Goal: Task Accomplishment & Management: Complete application form

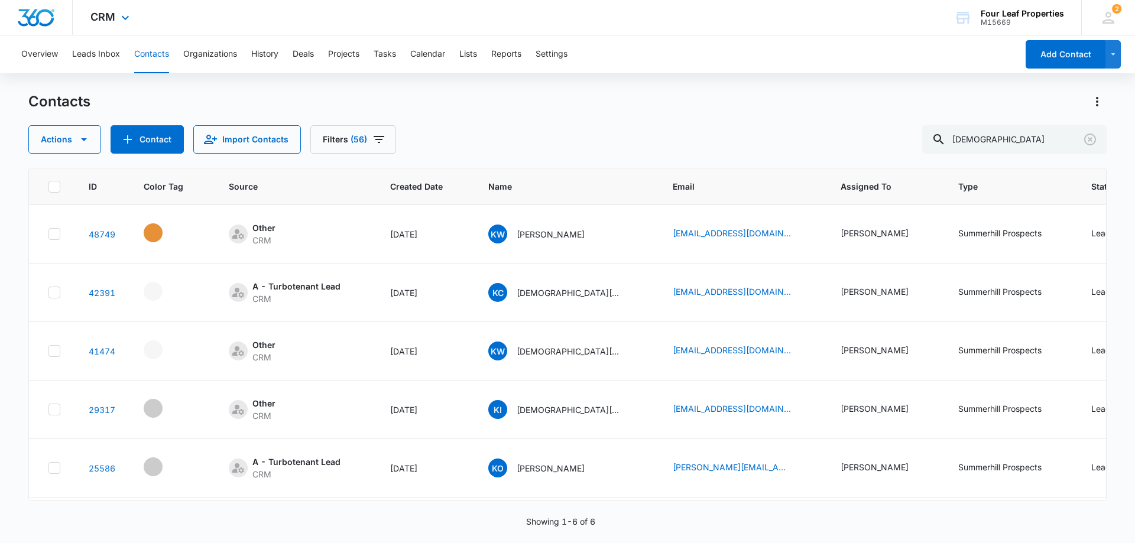
scroll to position [0, 310]
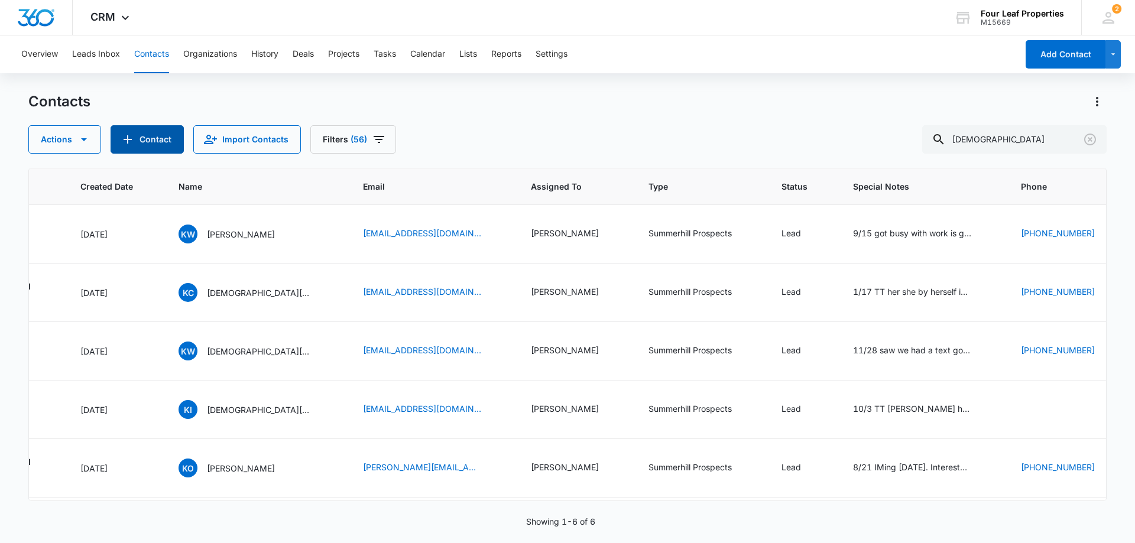
click at [145, 135] on button "Contact" at bounding box center [147, 139] width 73 height 28
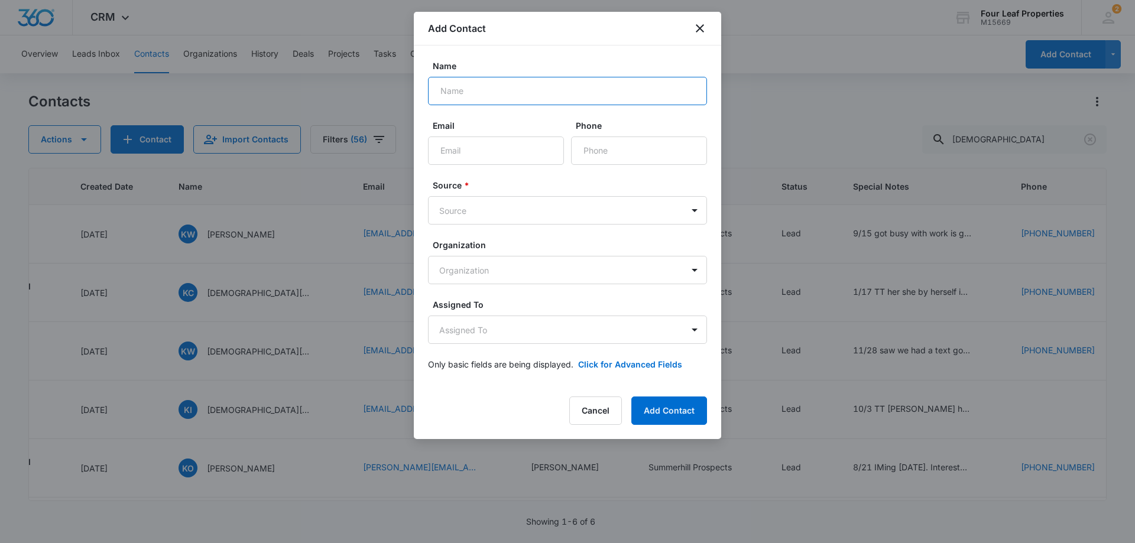
drag, startPoint x: 468, startPoint y: 87, endPoint x: 474, endPoint y: 86, distance: 6.2
click at [468, 87] on input "Name" at bounding box center [567, 91] width 279 height 28
type input "[PERSON_NAME]"
click at [510, 161] on input "Email" at bounding box center [496, 151] width 136 height 28
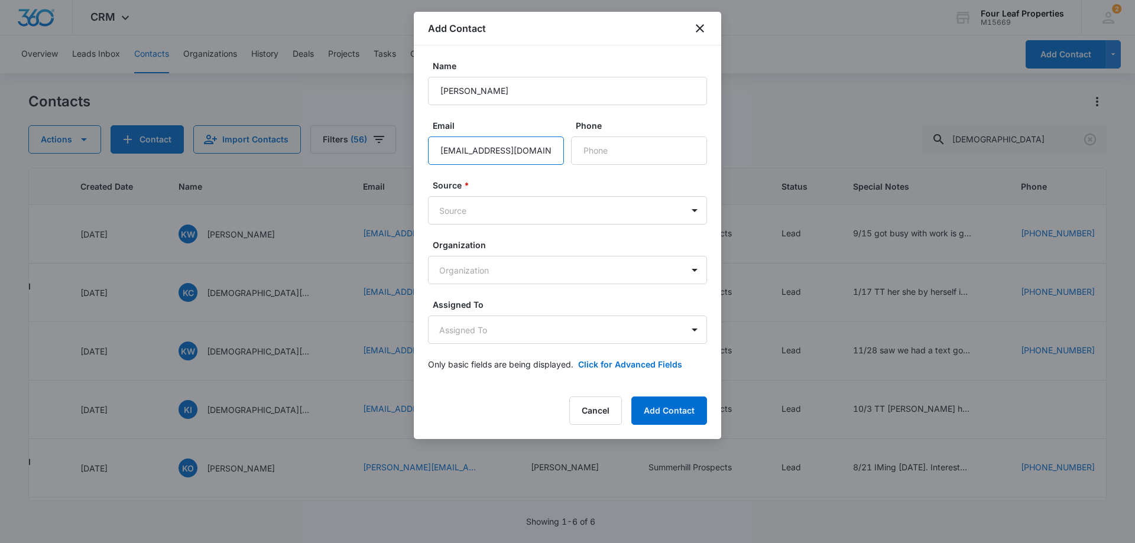
type input "[EMAIL_ADDRESS][DOMAIN_NAME]"
type input "[PHONE_NUMBER]"
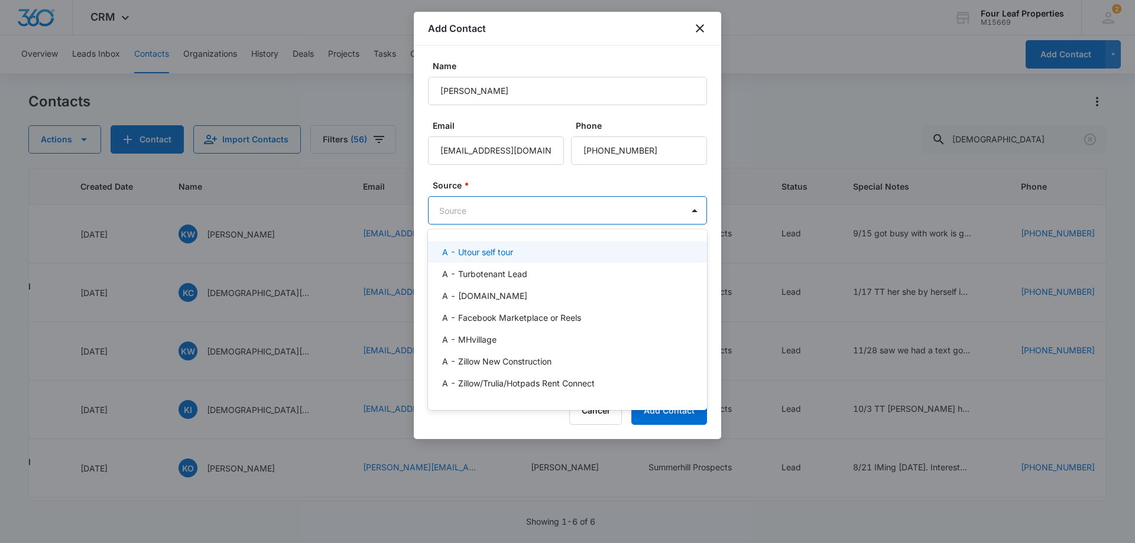
click at [475, 211] on body "CRM Apps Reputation Websites Forms CRM Email Social Shop Payments POS Content A…" at bounding box center [567, 271] width 1135 height 543
type input "wa"
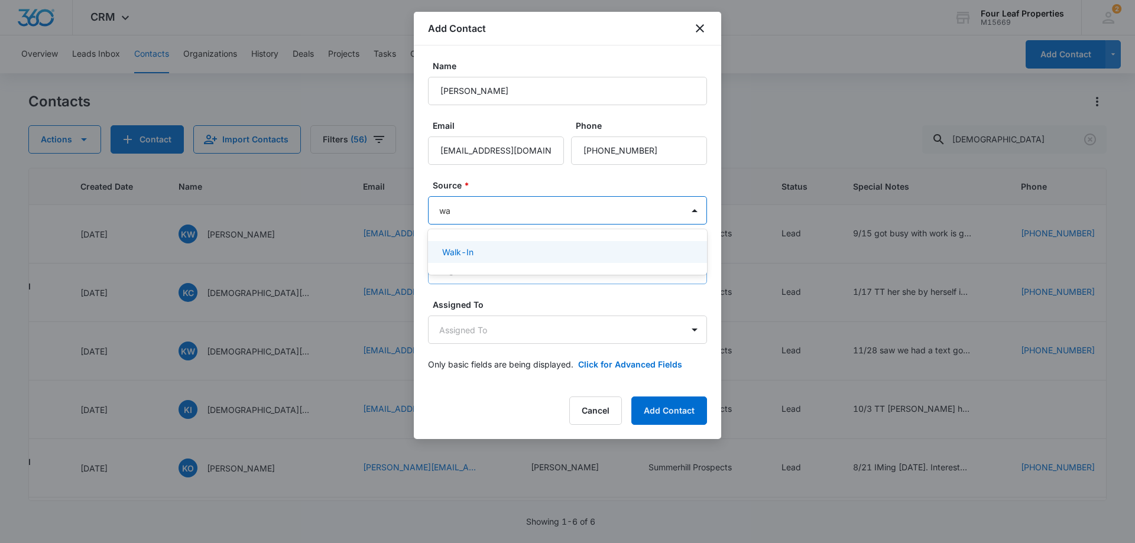
click at [482, 255] on div "Walk-In" at bounding box center [566, 252] width 248 height 12
click at [502, 326] on body "CRM Apps Reputation Websites Forms CRM Email Social Shop Payments POS Content A…" at bounding box center [567, 271] width 1135 height 543
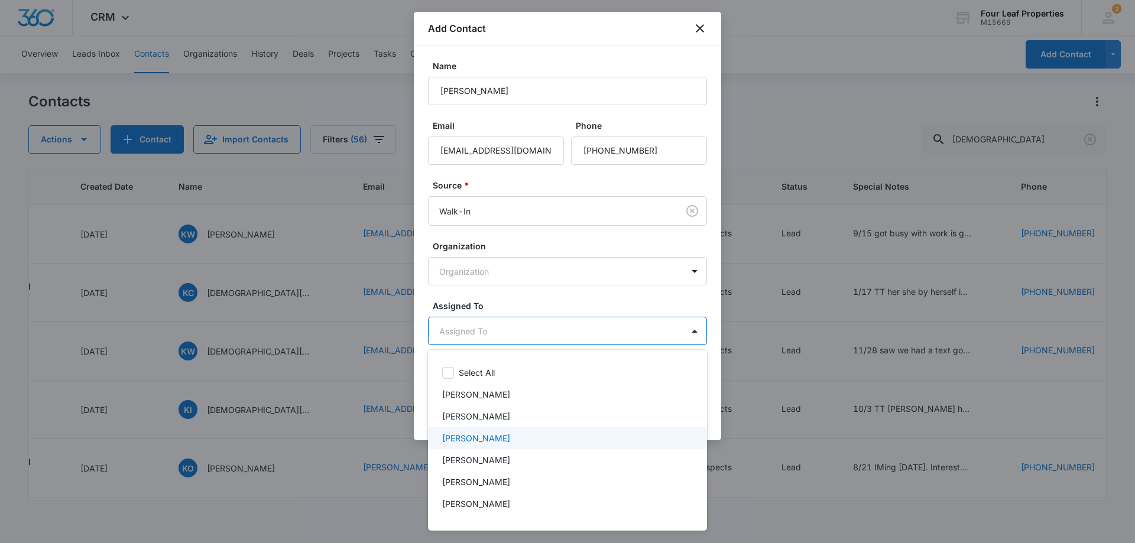
click at [503, 433] on p "[PERSON_NAME]" at bounding box center [476, 438] width 68 height 12
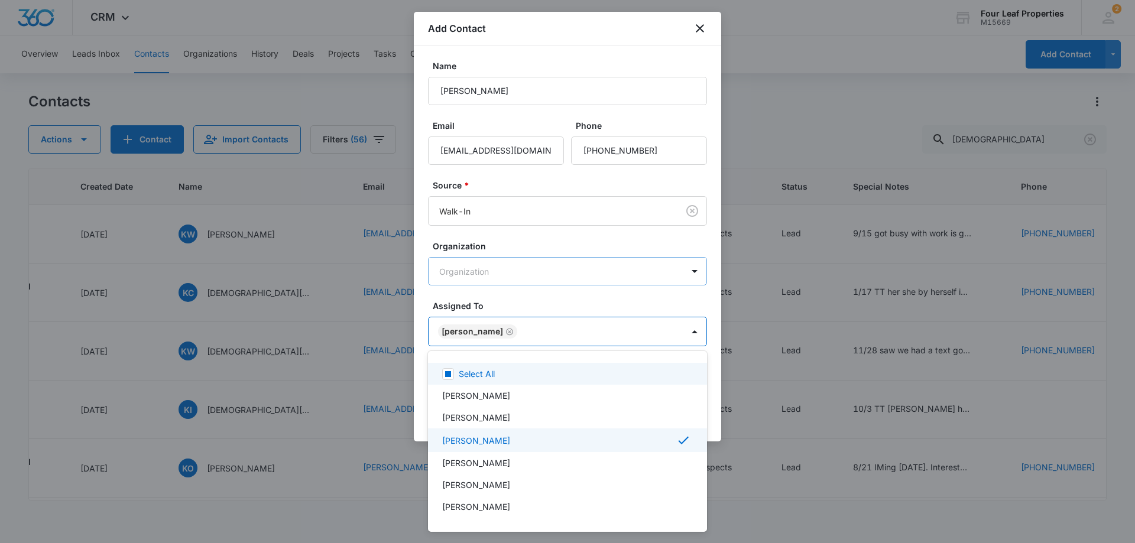
click at [572, 281] on div at bounding box center [567, 271] width 1135 height 543
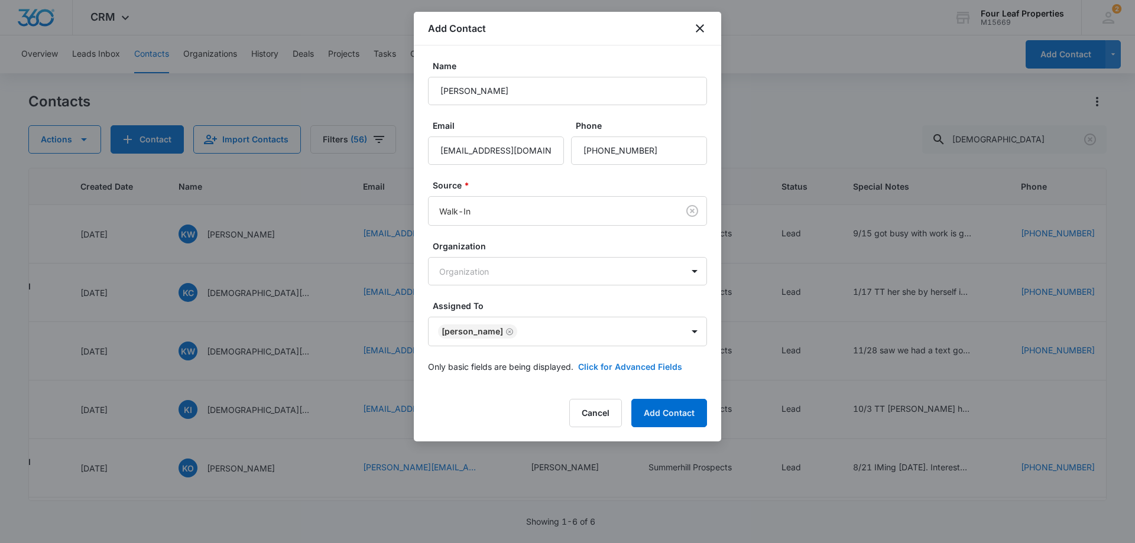
click at [624, 369] on button "Click for Advanced Fields" at bounding box center [630, 367] width 104 height 12
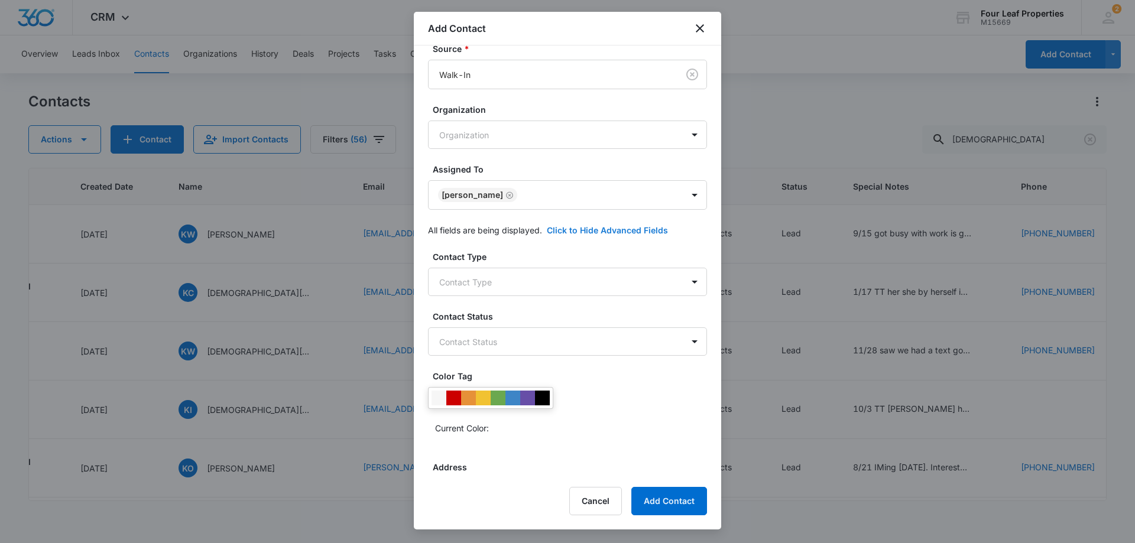
scroll to position [177, 0]
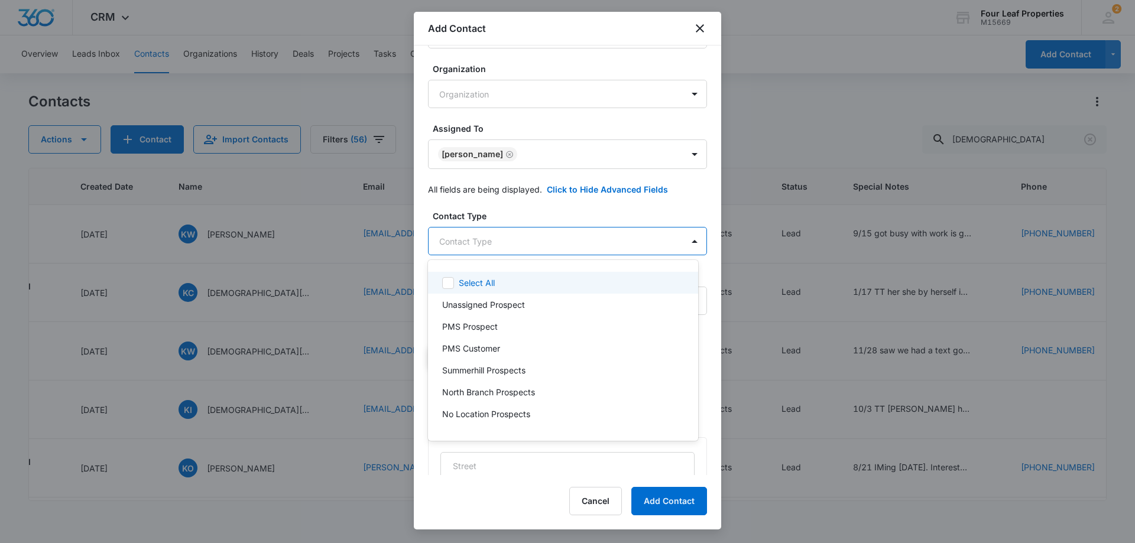
click at [546, 235] on body "CRM Apps Reputation Websites Forms CRM Email Social Shop Payments POS Content A…" at bounding box center [567, 271] width 1135 height 543
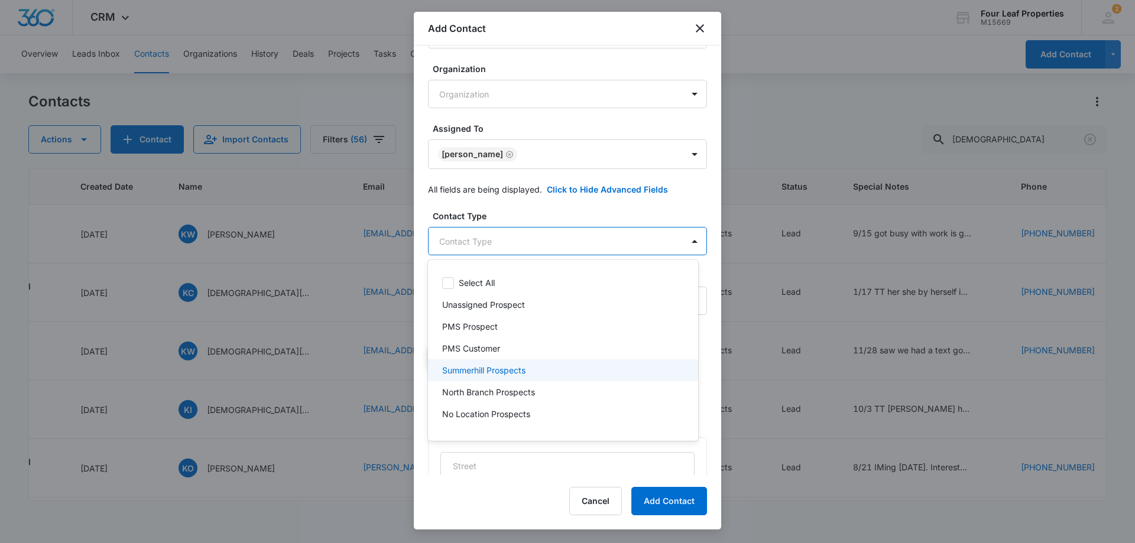
click at [523, 368] on p "Summerhill Prospects" at bounding box center [483, 370] width 83 height 12
click at [563, 226] on div at bounding box center [567, 271] width 1135 height 543
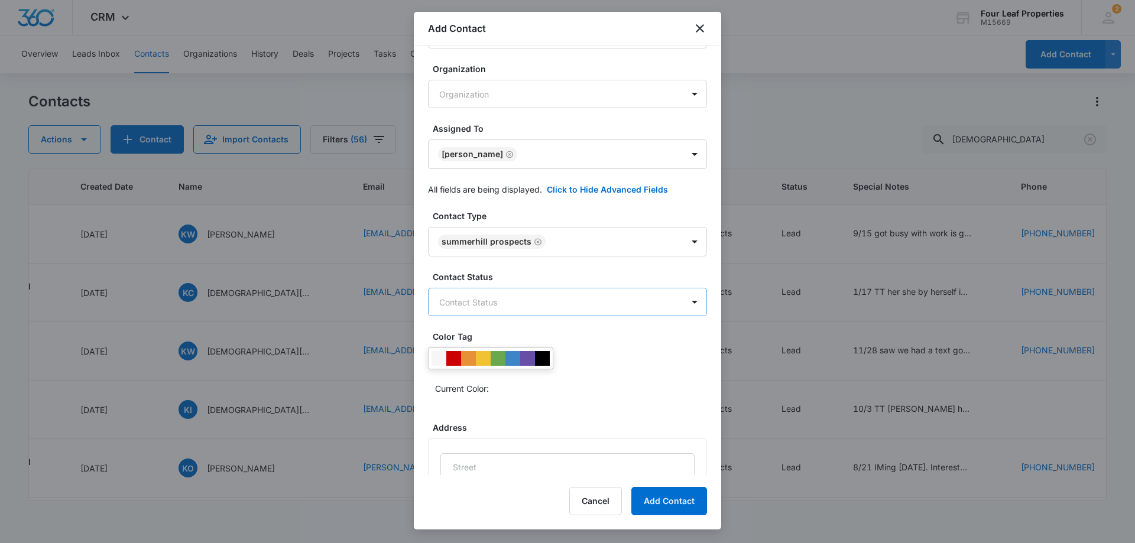
click at [551, 306] on body "CRM Apps Reputation Websites Forms CRM Email Social Shop Payments POS Content A…" at bounding box center [567, 271] width 1135 height 543
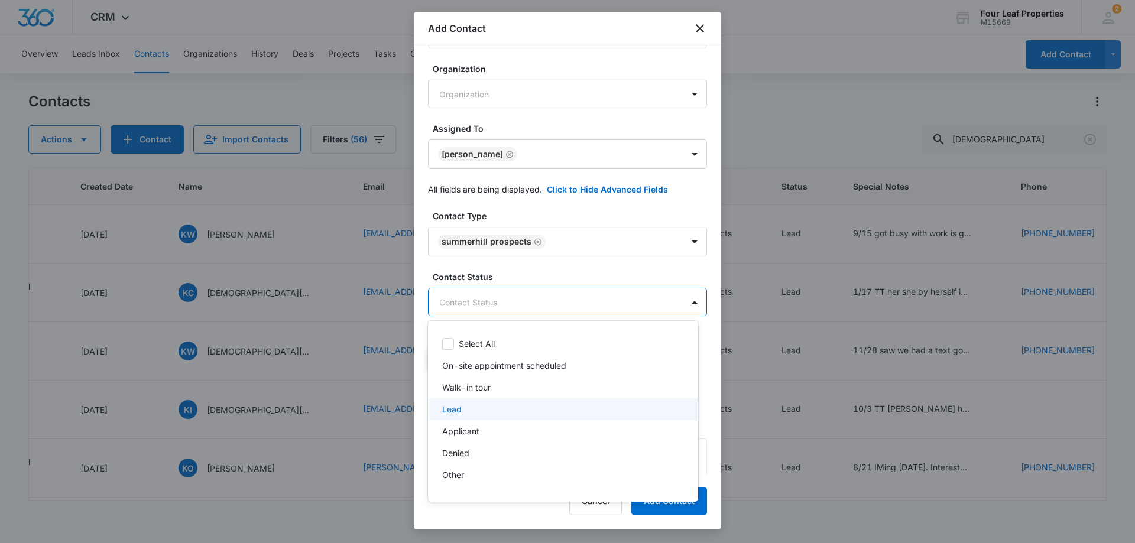
click at [496, 410] on div "Lead" at bounding box center [561, 409] width 239 height 12
click at [569, 273] on div at bounding box center [567, 271] width 1135 height 543
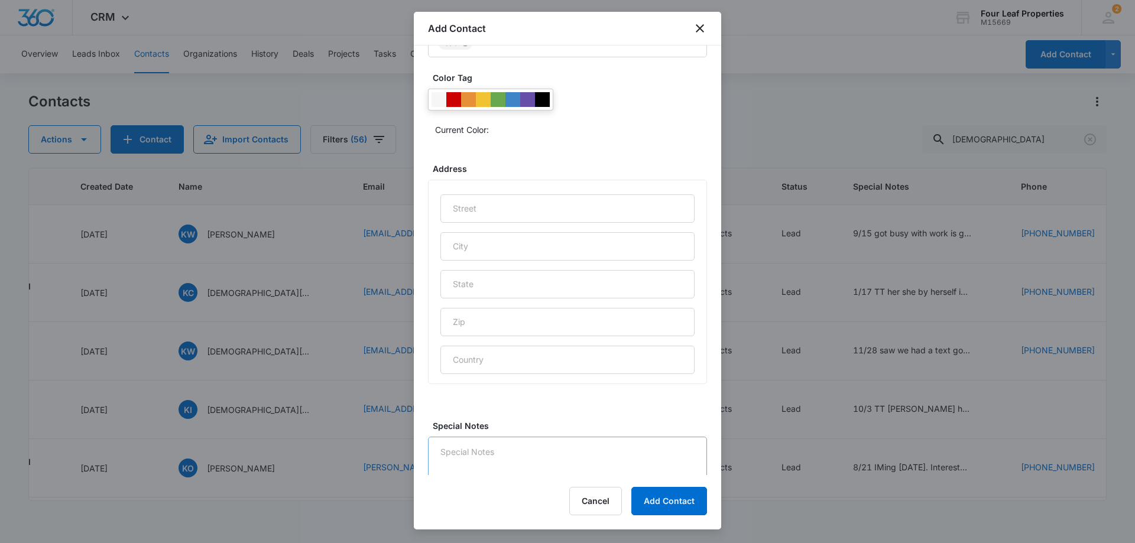
scroll to position [466, 0]
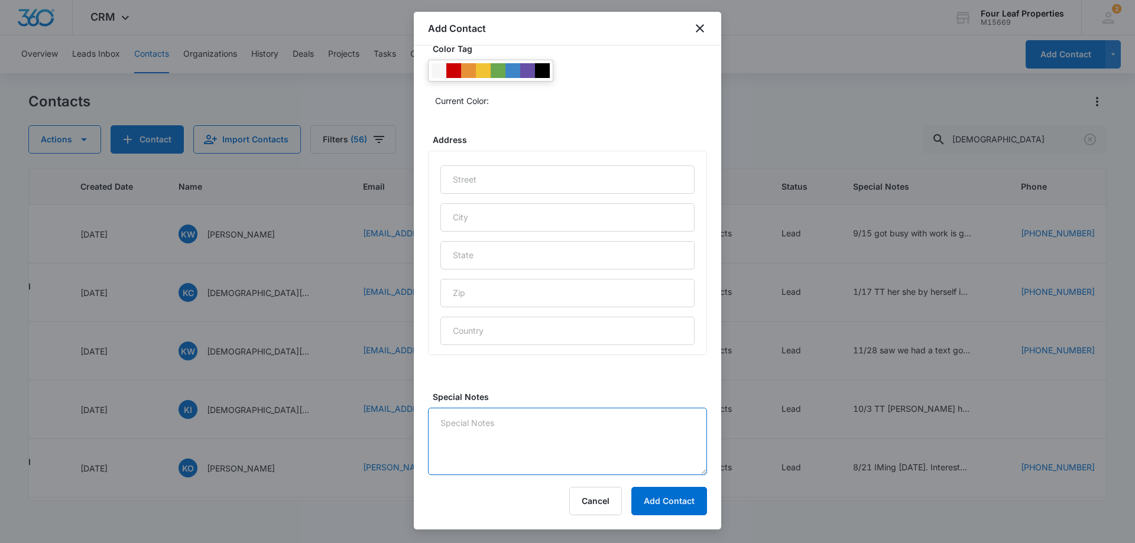
click at [540, 423] on textarea "Special Notes" at bounding box center [567, 441] width 279 height 67
type textarea "9/15 met with [PERSON_NAME] on property"
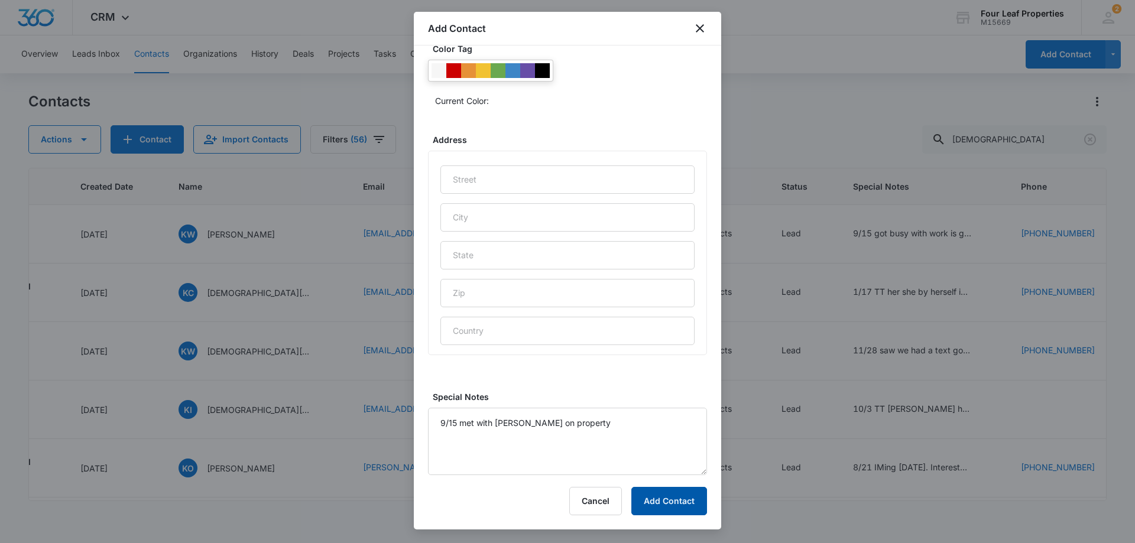
click at [650, 497] on button "Add Contact" at bounding box center [669, 501] width 76 height 28
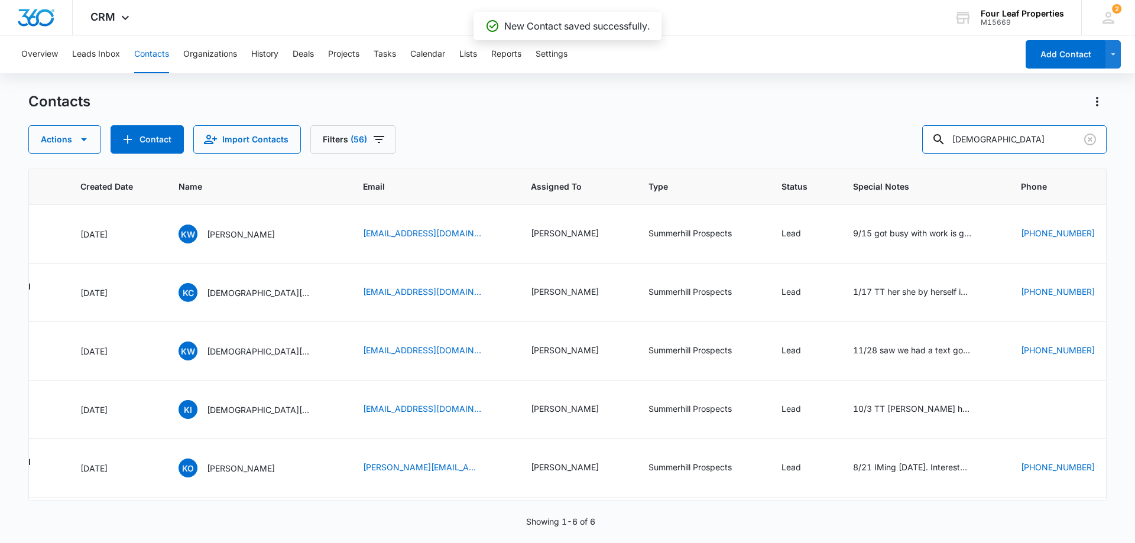
drag, startPoint x: 1000, startPoint y: 134, endPoint x: 891, endPoint y: 136, distance: 109.4
click at [892, 136] on div "Actions Contact Import Contacts Filters (56) [DEMOGRAPHIC_DATA]" at bounding box center [567, 139] width 1078 height 28
type input "[PERSON_NAME]"
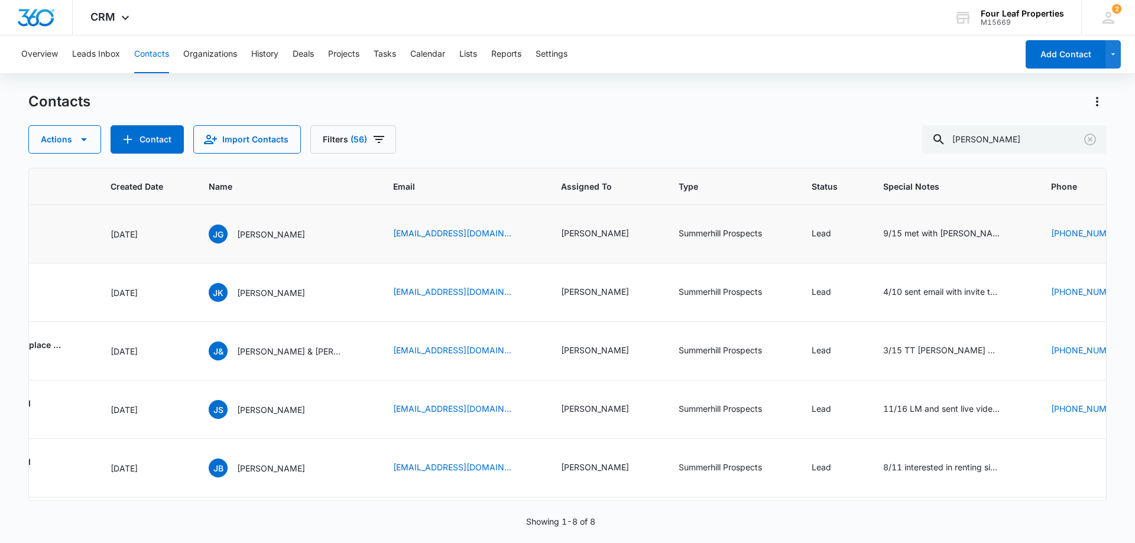
click at [379, 250] on td "[EMAIL_ADDRESS][DOMAIN_NAME]" at bounding box center [463, 234] width 168 height 59
click at [348, 244] on td "[PERSON_NAME]" at bounding box center [287, 234] width 184 height 59
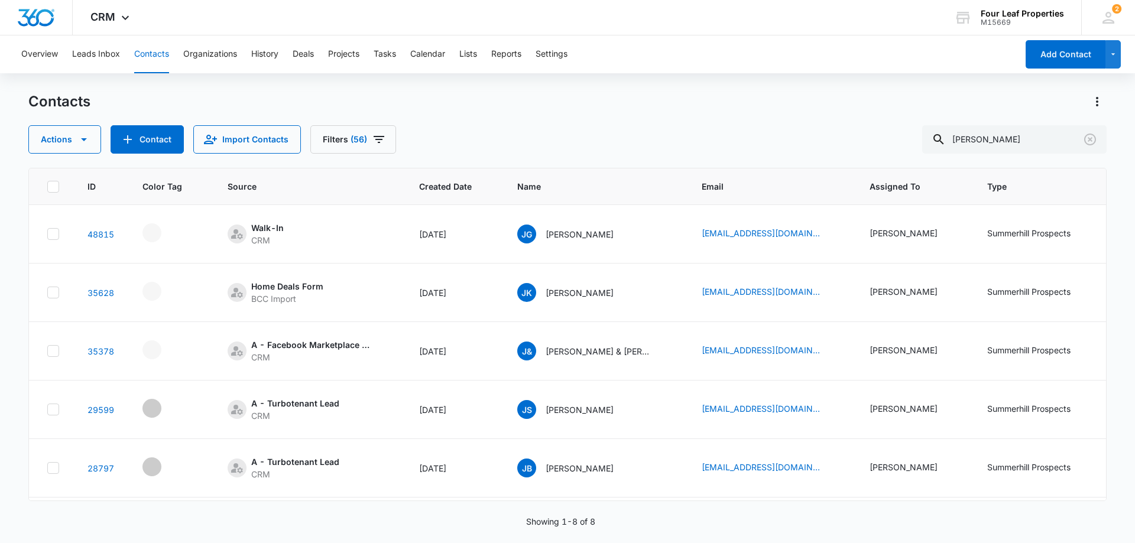
scroll to position [0, 0]
drag, startPoint x: 585, startPoint y: 108, endPoint x: 585, endPoint y: 116, distance: 8.3
click at [585, 108] on div "Contacts" at bounding box center [567, 101] width 1078 height 19
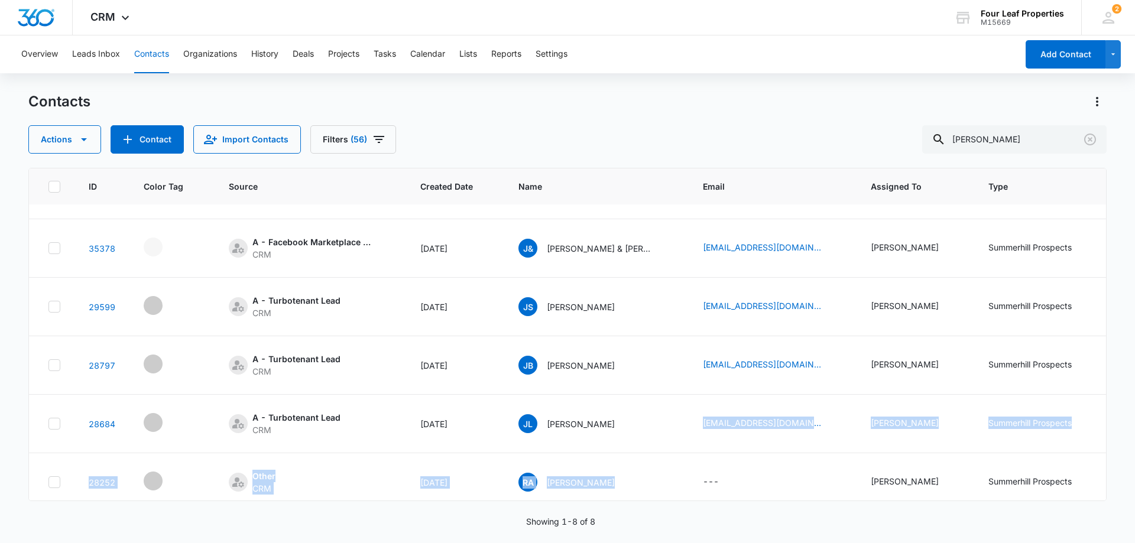
drag, startPoint x: 638, startPoint y: 501, endPoint x: 673, endPoint y: 492, distance: 35.8
click at [673, 492] on div "ID Color Tag Source Created Date Name Email Assigned To Type Status Special Not…" at bounding box center [567, 334] width 1078 height 333
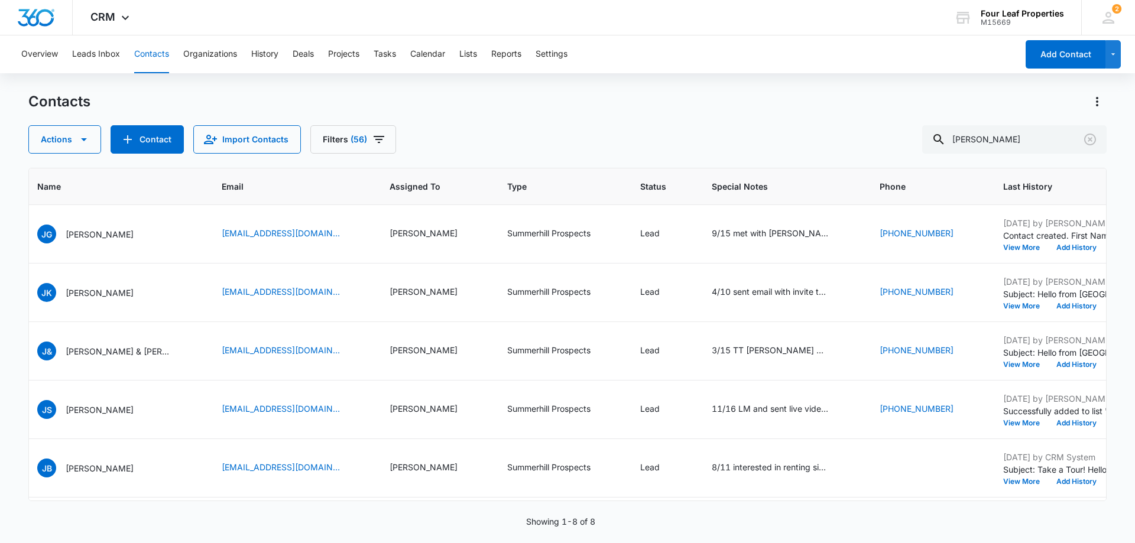
scroll to position [0, 483]
drag, startPoint x: 990, startPoint y: 143, endPoint x: 853, endPoint y: 144, distance: 136.6
click at [855, 144] on div "Actions Contact Import Contacts Filters (56) [PERSON_NAME]" at bounding box center [567, 139] width 1078 height 28
click at [993, 140] on input "text" at bounding box center [1023, 139] width 167 height 28
type input "2313423963"
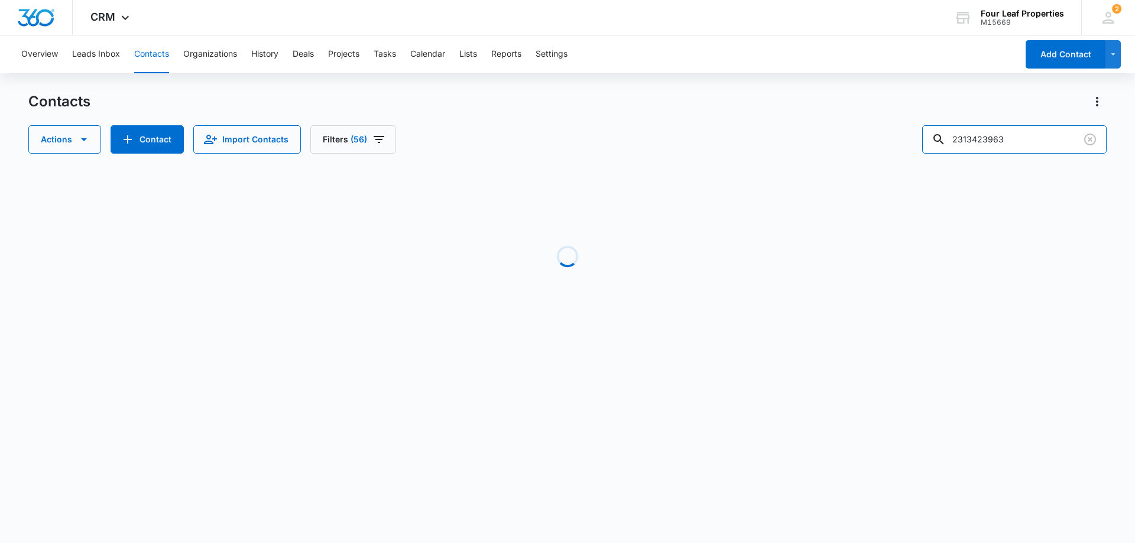
scroll to position [0, 152]
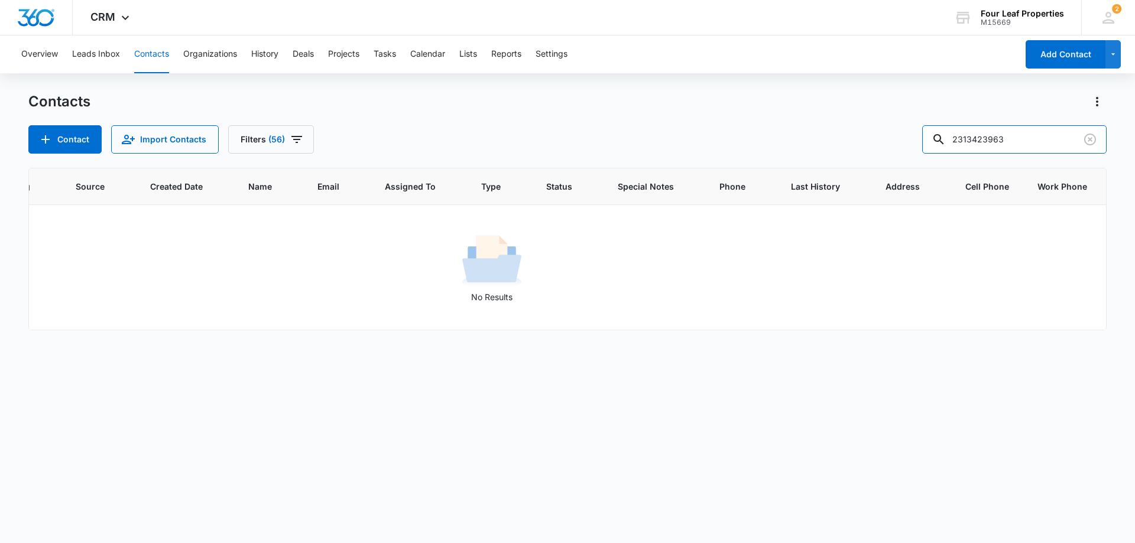
drag, startPoint x: 901, startPoint y: 147, endPoint x: 770, endPoint y: 142, distance: 131.3
click at [811, 149] on div "Contact Import Contacts Filters [PHONE_NUMBER]" at bounding box center [567, 139] width 1078 height 28
type input "9894363636"
drag, startPoint x: 1028, startPoint y: 141, endPoint x: 818, endPoint y: 151, distance: 210.1
click at [818, 151] on div "Contact Import Contacts Filters [PHONE_NUMBER]" at bounding box center [567, 139] width 1078 height 28
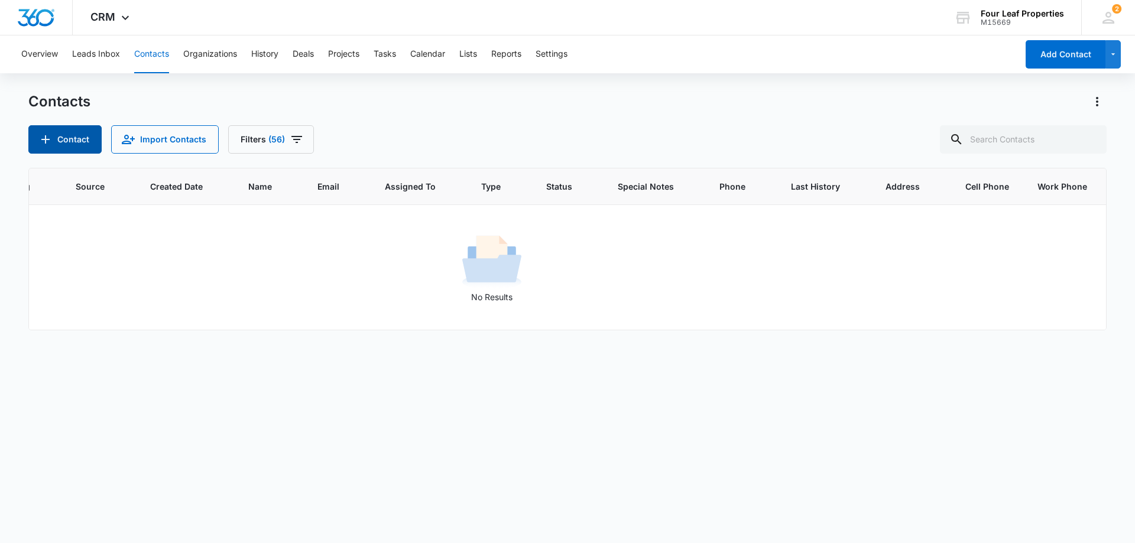
click at [78, 142] on button "Contact" at bounding box center [64, 139] width 73 height 28
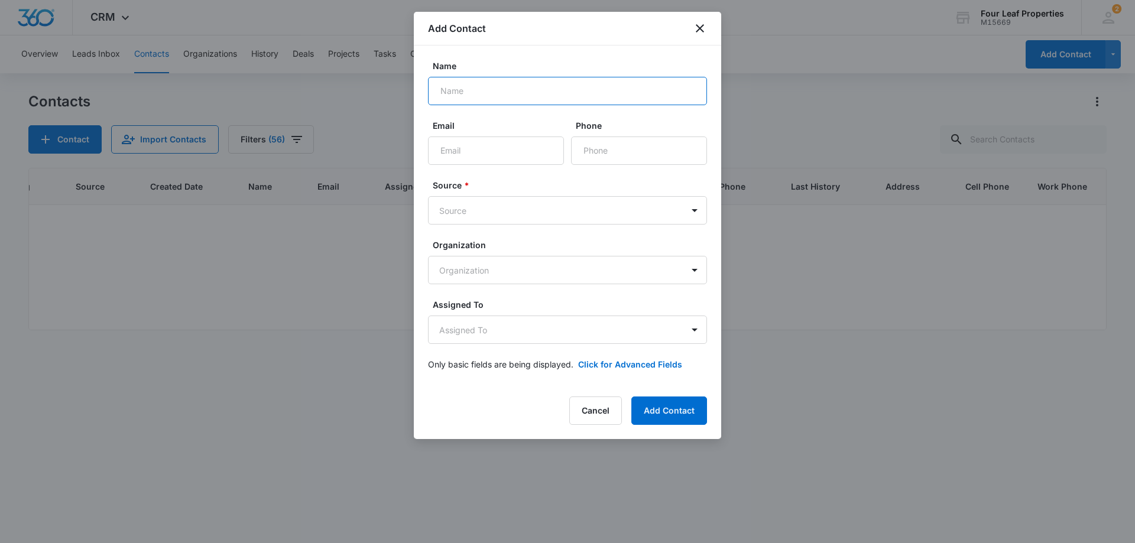
click at [548, 87] on input "Name" at bounding box center [567, 91] width 279 height 28
type input "[PERSON_NAME]"
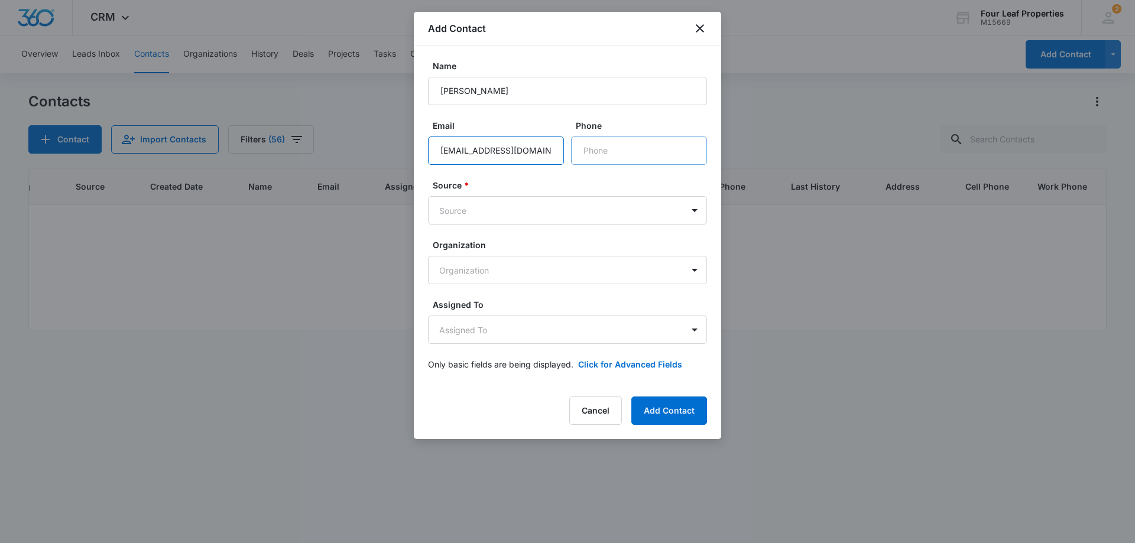
type input "[EMAIL_ADDRESS][DOMAIN_NAME]"
click at [592, 158] on input "Phone" at bounding box center [639, 151] width 136 height 28
type input "[PHONE_NUMBER]"
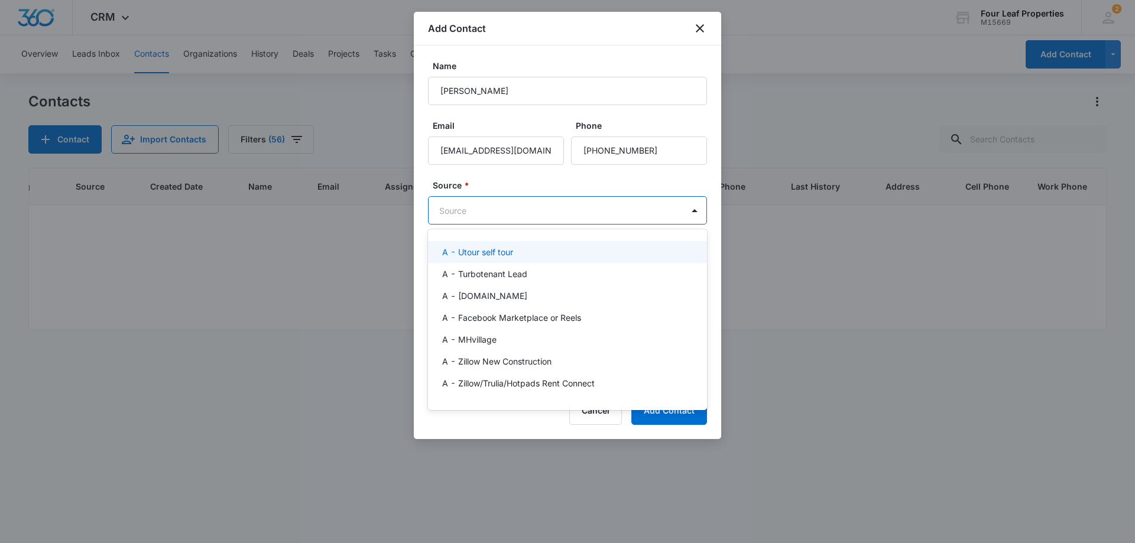
click at [569, 216] on body "CRM Apps Reputation Websites Forms CRM Email Social Shop Payments POS Content A…" at bounding box center [567, 271] width 1135 height 543
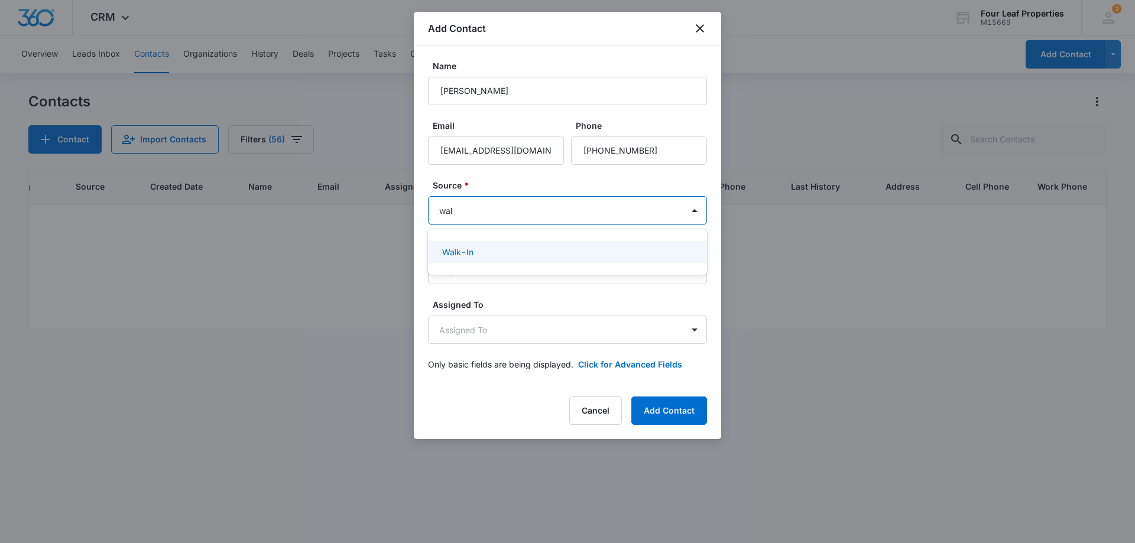
type input "walk"
click at [569, 272] on body "CRM Apps Reputation Websites Forms CRM Email Social Shop Payments POS Content A…" at bounding box center [567, 271] width 1135 height 543
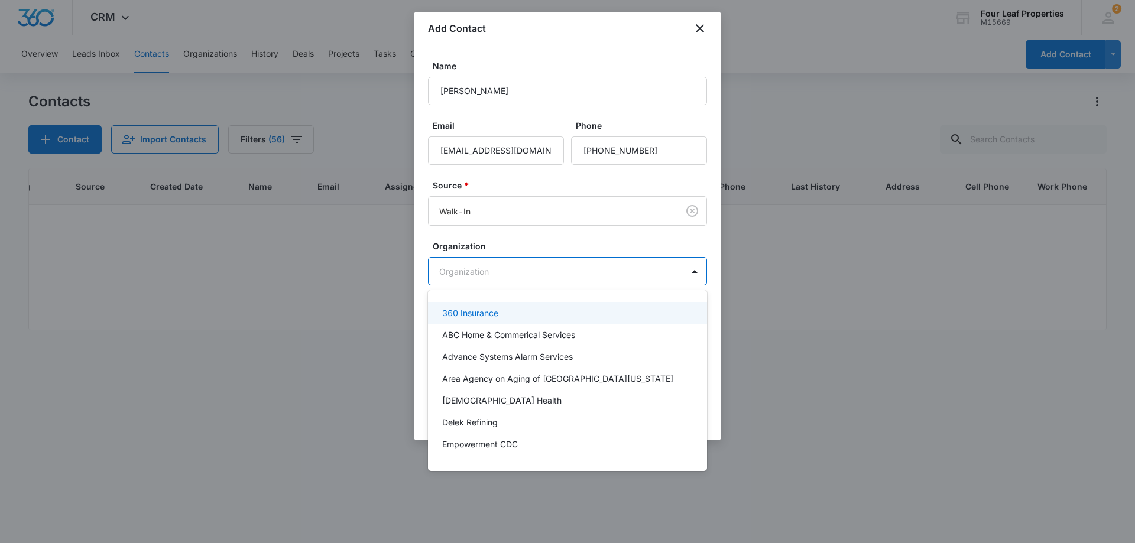
click at [571, 274] on div at bounding box center [567, 271] width 1135 height 543
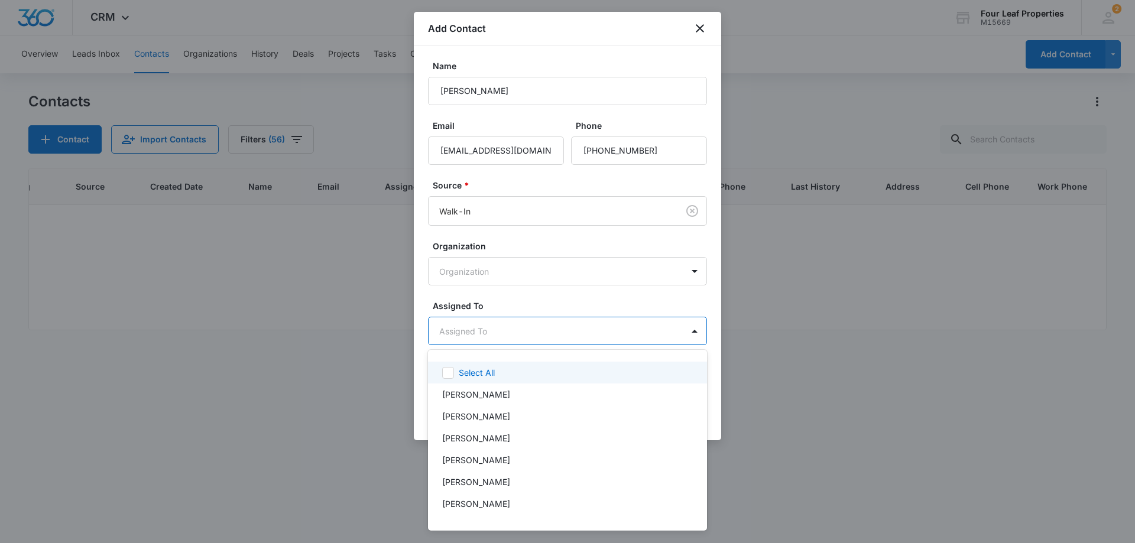
click at [558, 317] on body "CRM Apps Reputation Websites Forms CRM Email Social Shop Payments POS Content A…" at bounding box center [567, 271] width 1135 height 543
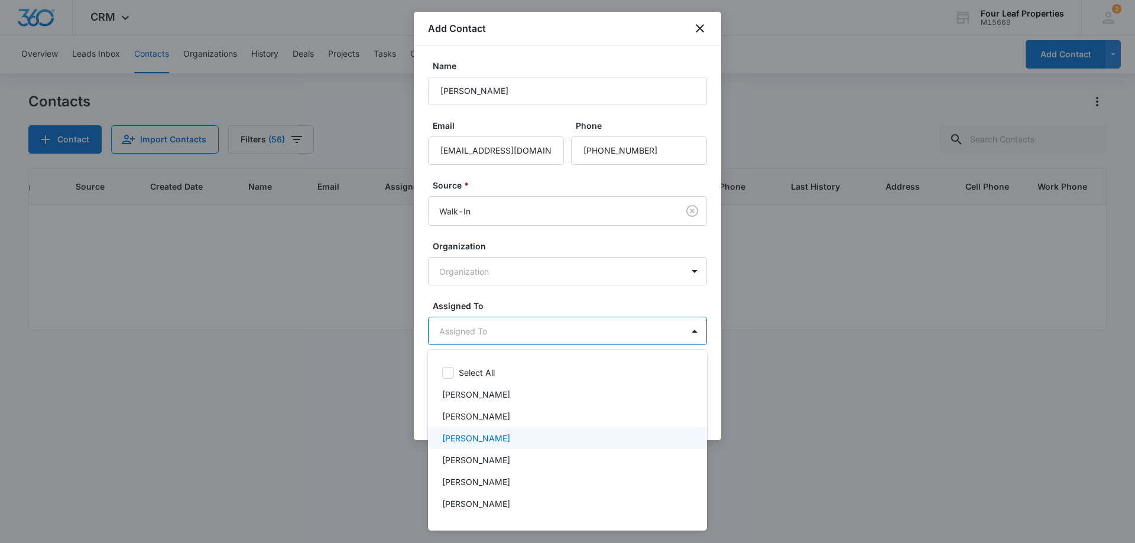
click at [534, 442] on div "[PERSON_NAME]" at bounding box center [566, 438] width 248 height 12
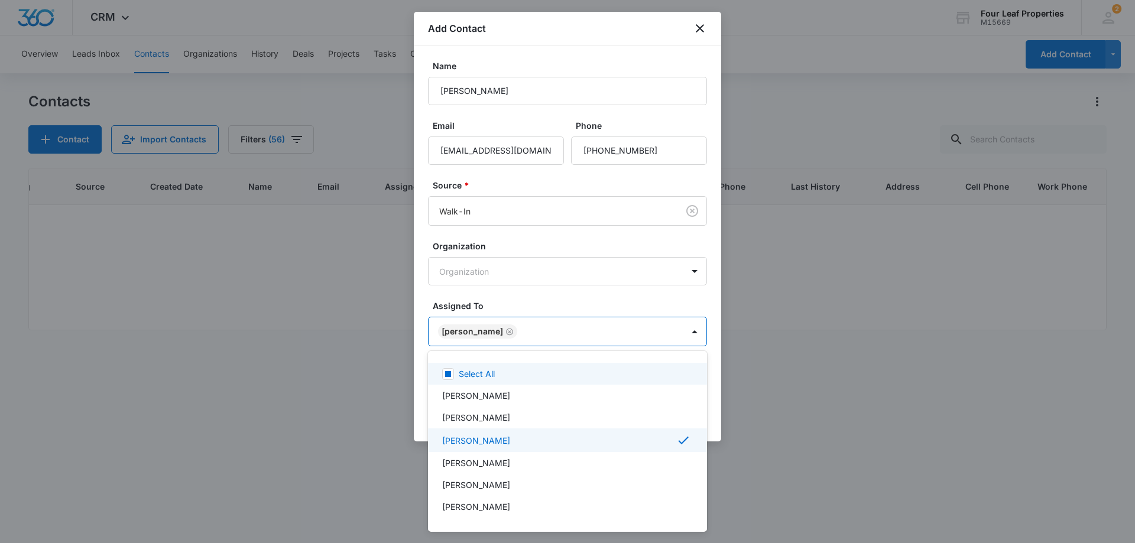
click at [579, 255] on div at bounding box center [567, 271] width 1135 height 543
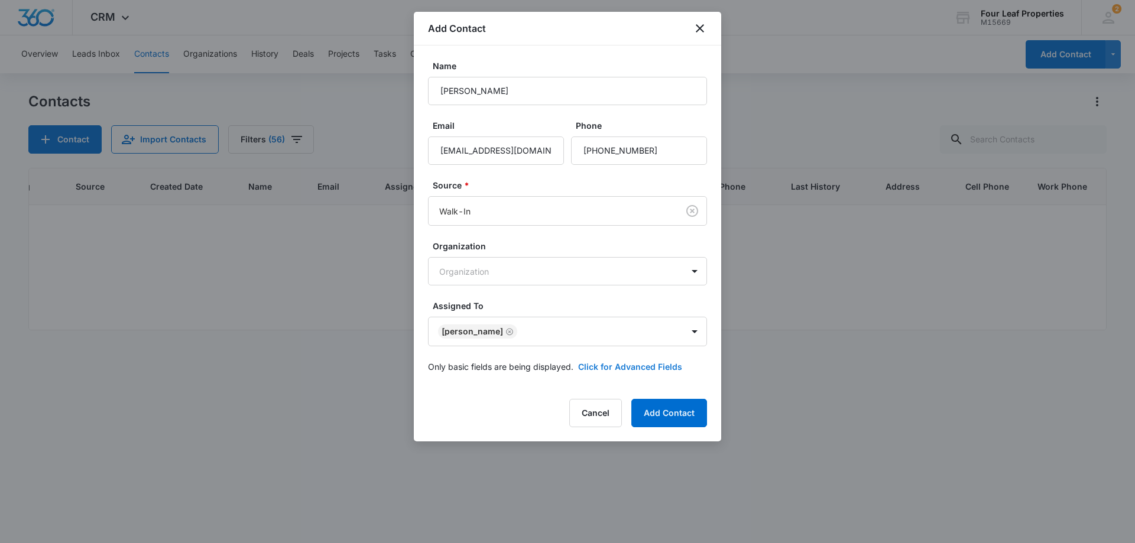
click at [630, 365] on button "Click for Advanced Fields" at bounding box center [630, 367] width 104 height 12
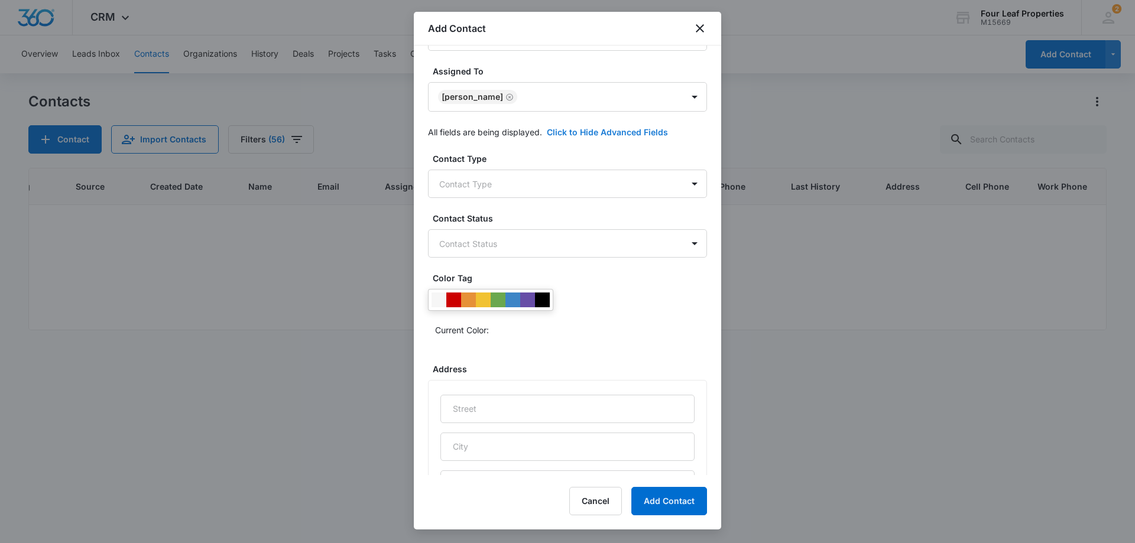
scroll to position [236, 0]
click at [585, 184] on body "CRM Apps Reputation Websites Forms CRM Email Social Shop Payments POS Content A…" at bounding box center [567, 271] width 1135 height 543
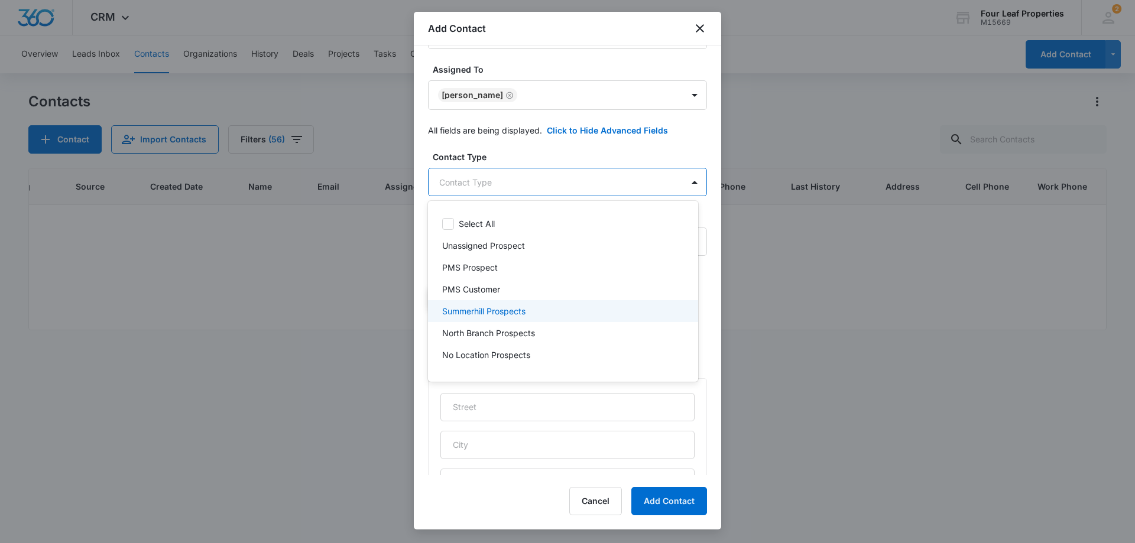
click at [569, 303] on div "Summerhill Prospects" at bounding box center [563, 311] width 270 height 22
click at [562, 167] on div at bounding box center [567, 271] width 1135 height 543
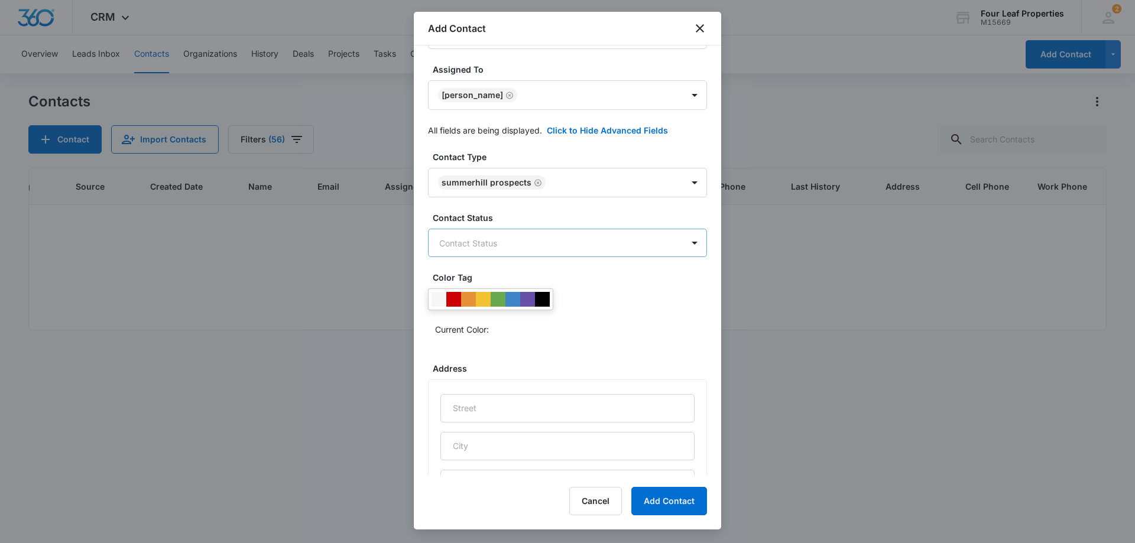
click at [572, 238] on body "CRM Apps Reputation Websites Forms CRM Email Social Shop Payments POS Content A…" at bounding box center [567, 271] width 1135 height 543
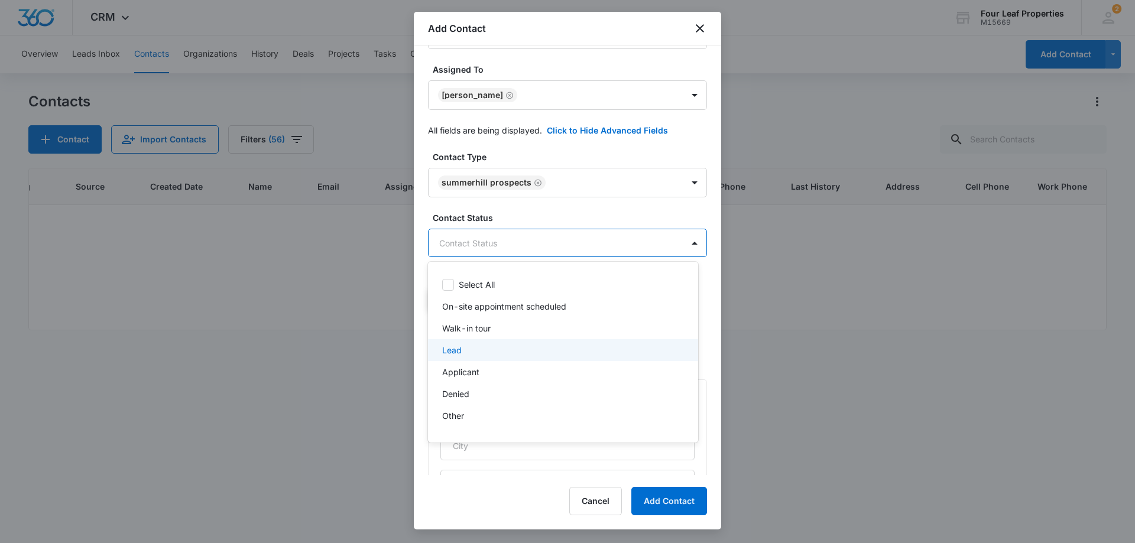
click at [524, 344] on div "Lead" at bounding box center [561, 350] width 239 height 12
click at [546, 199] on div at bounding box center [567, 271] width 1135 height 543
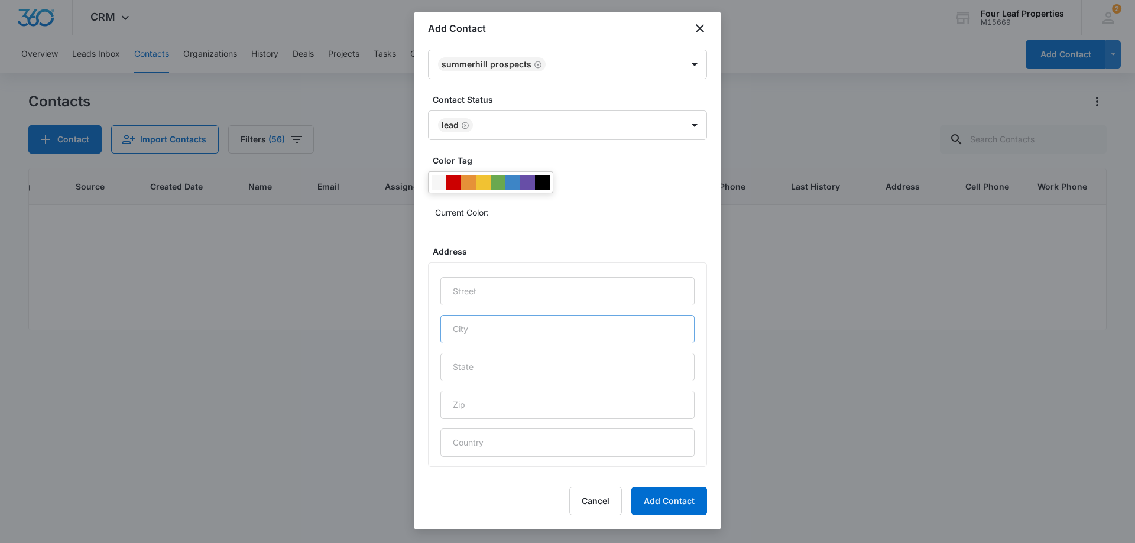
scroll to position [466, 0]
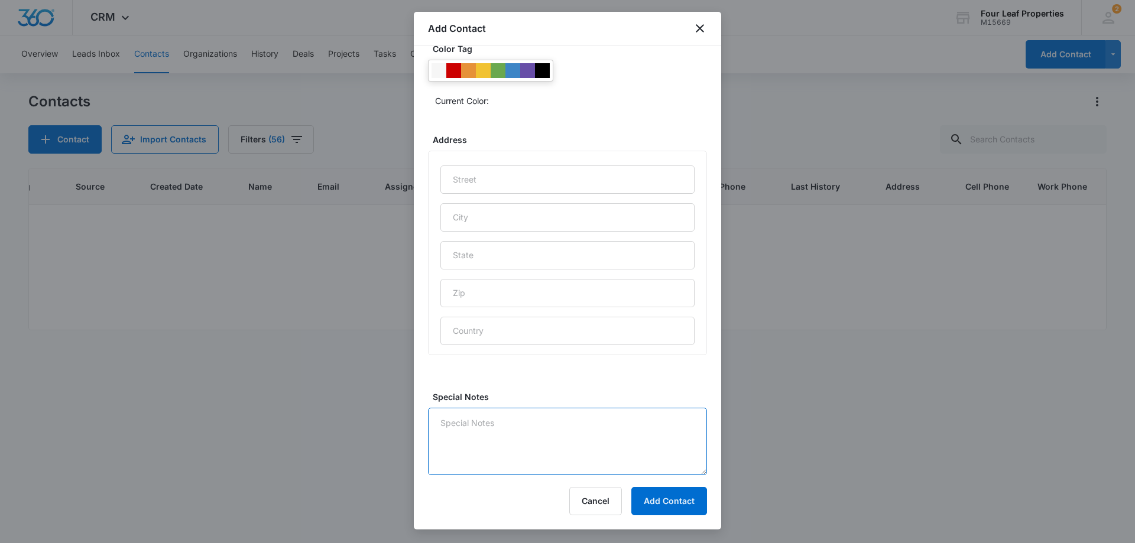
click at [538, 435] on textarea "Special Notes" at bounding box center [567, 441] width 279 height 67
type textarea "walk in"
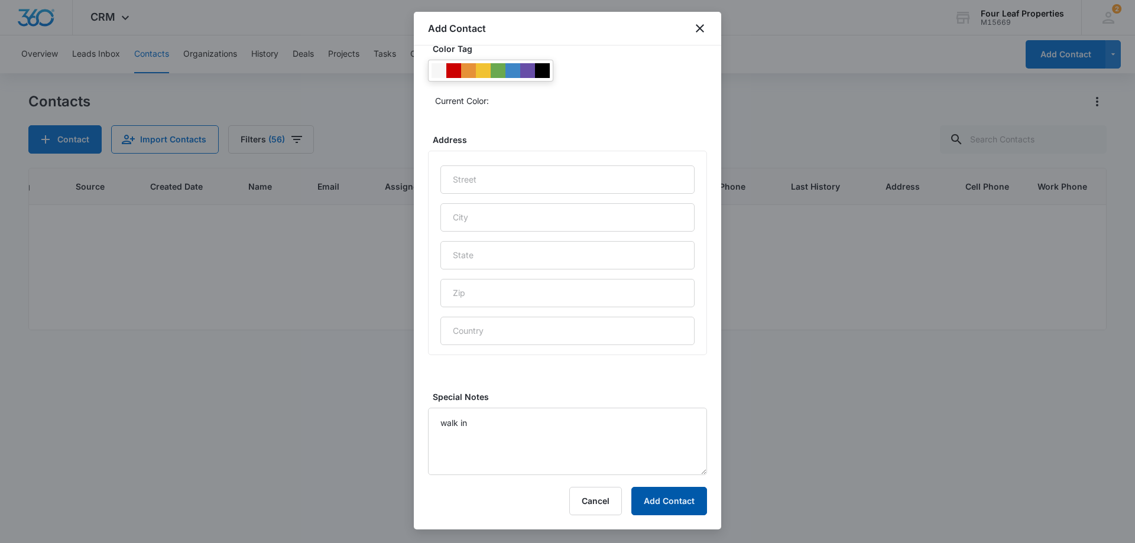
click at [652, 491] on button "Add Contact" at bounding box center [669, 501] width 76 height 28
click at [375, 450] on div at bounding box center [567, 271] width 1135 height 543
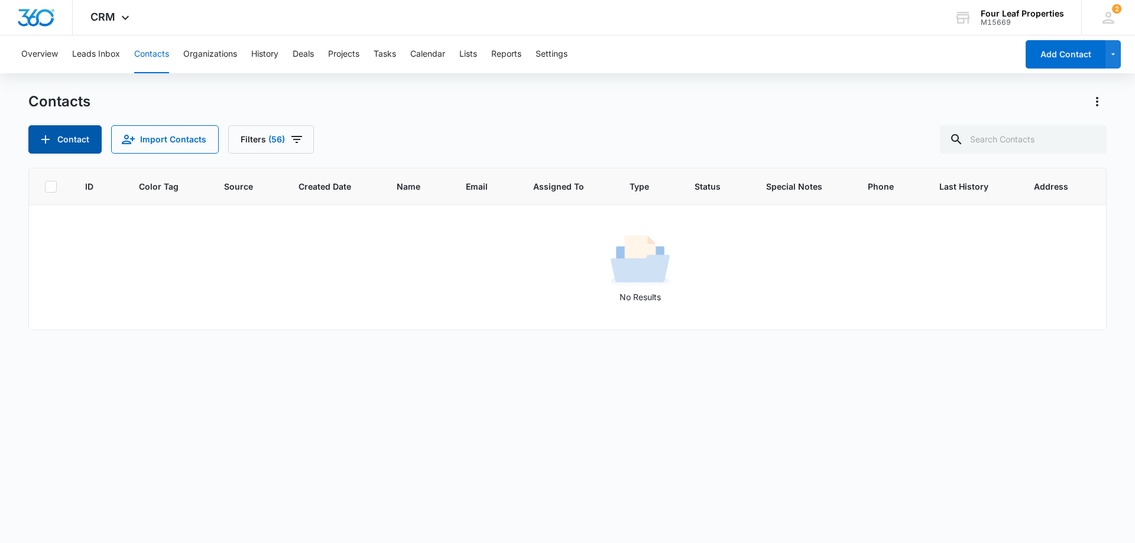
scroll to position [0, 0]
paste input "[PERSON_NAME][DEMOGRAPHIC_DATA]"
type input "[PERSON_NAME][DEMOGRAPHIC_DATA]"
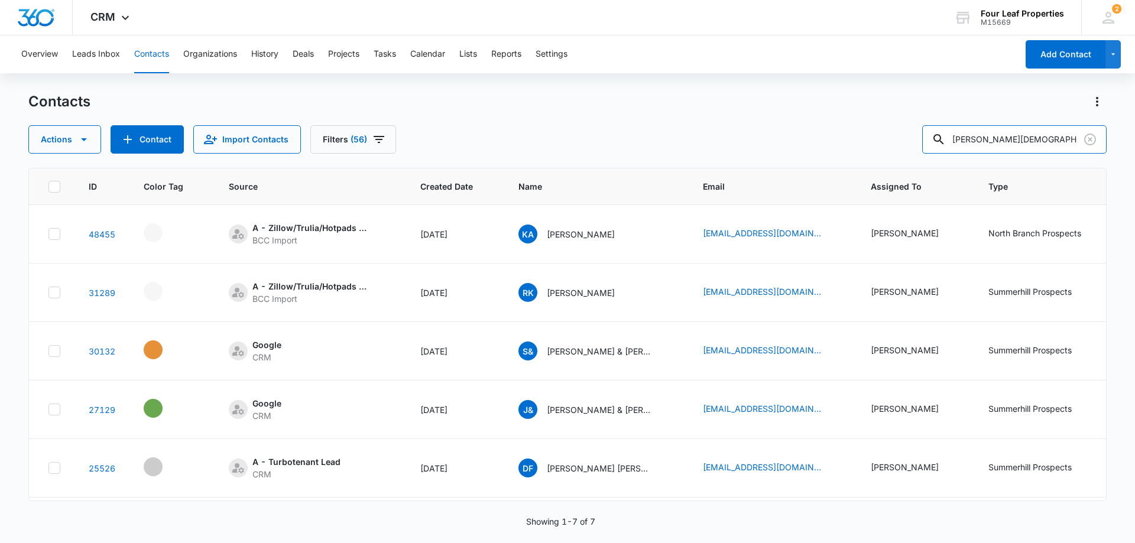
drag, startPoint x: 954, startPoint y: 143, endPoint x: 790, endPoint y: 145, distance: 163.8
click at [806, 144] on div "Actions Contact Import Contacts Filters (56) [PERSON_NAME][DEMOGRAPHIC_DATA]" at bounding box center [567, 139] width 1078 height 28
click at [1013, 140] on input "text" at bounding box center [1023, 139] width 167 height 28
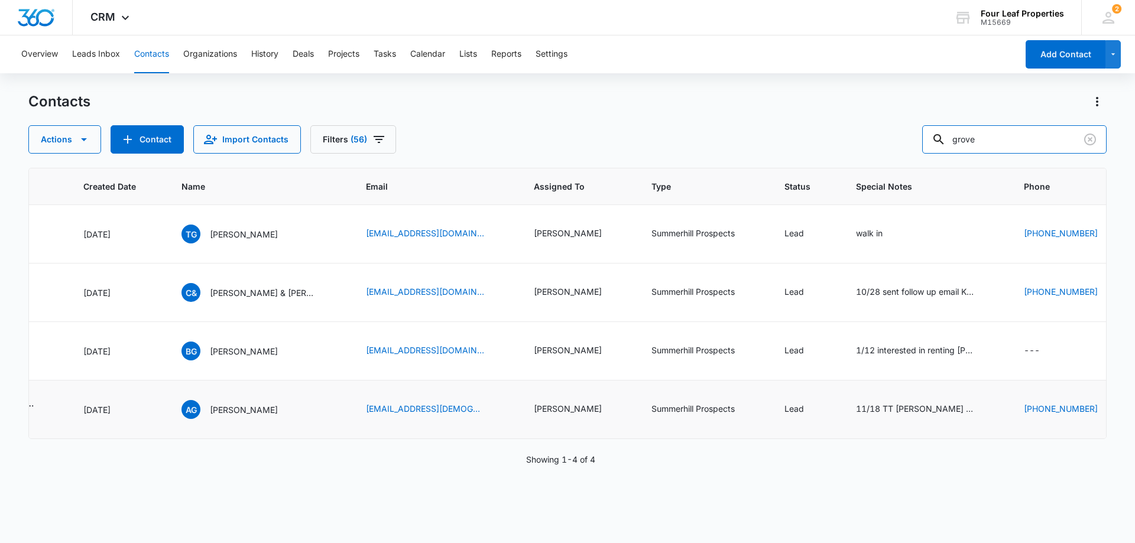
scroll to position [0, 343]
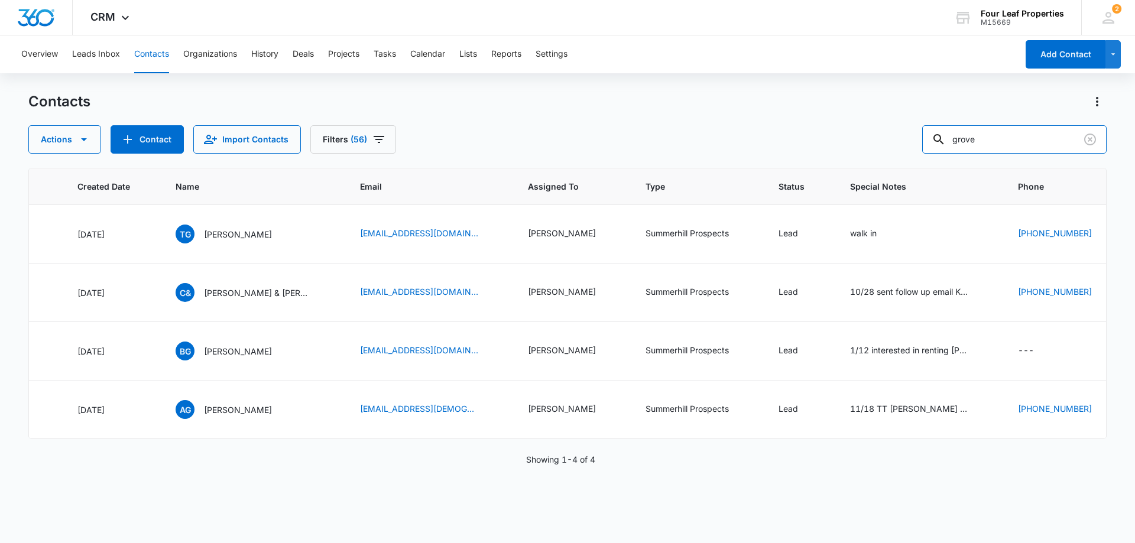
drag, startPoint x: 785, startPoint y: 146, endPoint x: 708, endPoint y: 158, distance: 77.9
click at [709, 158] on div "Contacts Actions Contact Import Contacts Filters (56) grove ID Color Tag Source…" at bounding box center [567, 317] width 1078 height 450
type input "wether"
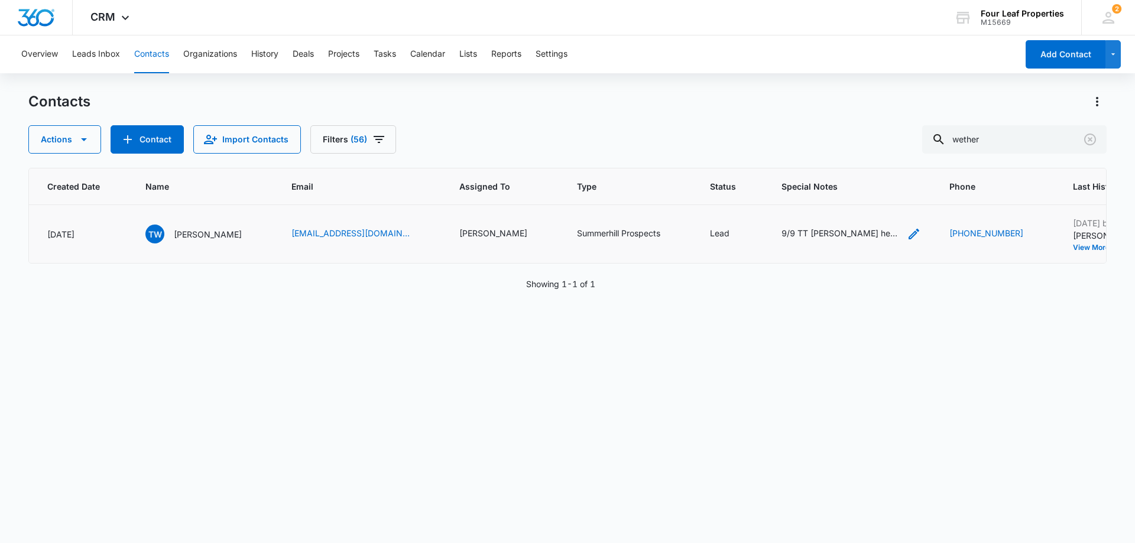
click at [782, 231] on div "9/9 TT [PERSON_NAME] her husband is taking a 2 year job near mp looking for ren…" at bounding box center [841, 233] width 118 height 12
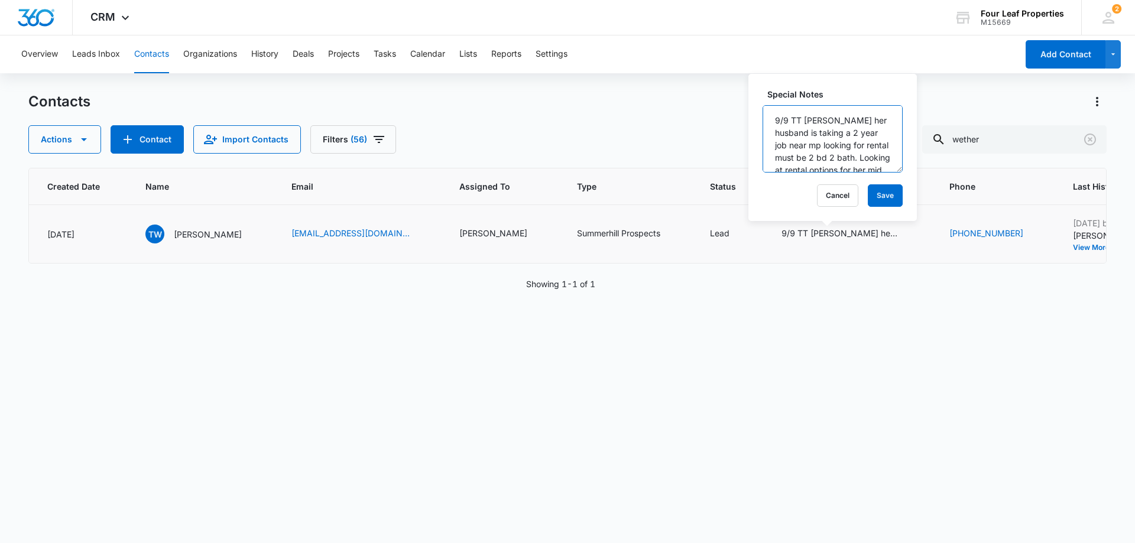
click at [776, 121] on textarea "9/9 TT [PERSON_NAME] her husband is taking a 2 year job near mp looking for ren…" at bounding box center [833, 138] width 140 height 67
type textarea "9/15 still looking for a rental 9/9 TT [PERSON_NAME] her husband is taking a 2 …"
click at [880, 189] on button "Save" at bounding box center [885, 195] width 35 height 22
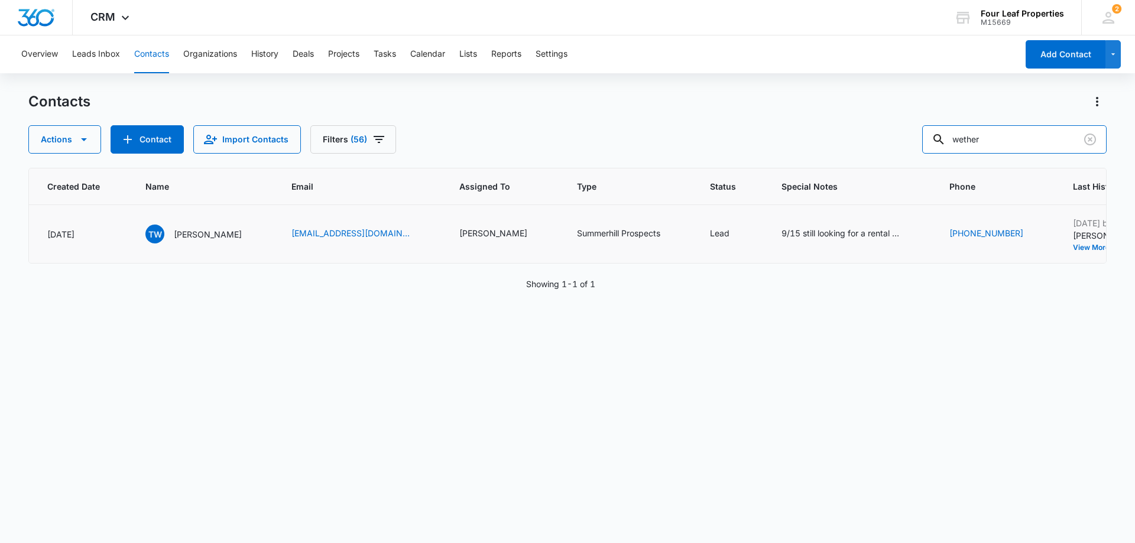
drag, startPoint x: 1023, startPoint y: 140, endPoint x: 516, endPoint y: 163, distance: 507.2
click at [524, 160] on div "Contacts Actions Contact Import Contacts Filters (56) wether ID Color Tag Sourc…" at bounding box center [567, 317] width 1078 height 450
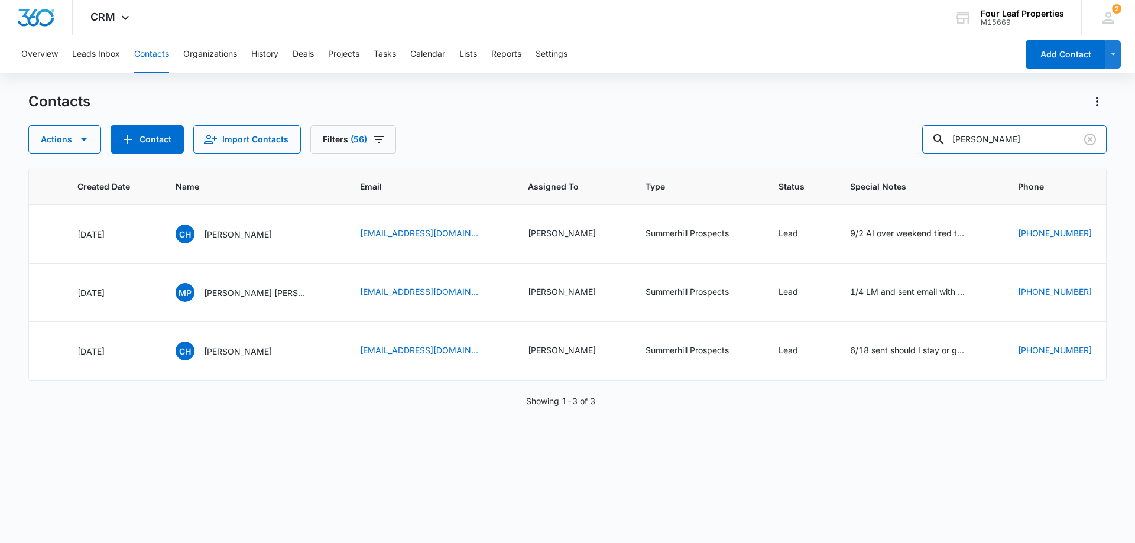
drag, startPoint x: 751, startPoint y: 145, endPoint x: 588, endPoint y: 166, distance: 163.8
click at [592, 166] on div "Contacts Actions Contact Import Contacts Filters (56) [PERSON_NAME] ID Color Ta…" at bounding box center [567, 317] width 1078 height 450
type input "[PERSON_NAME]"
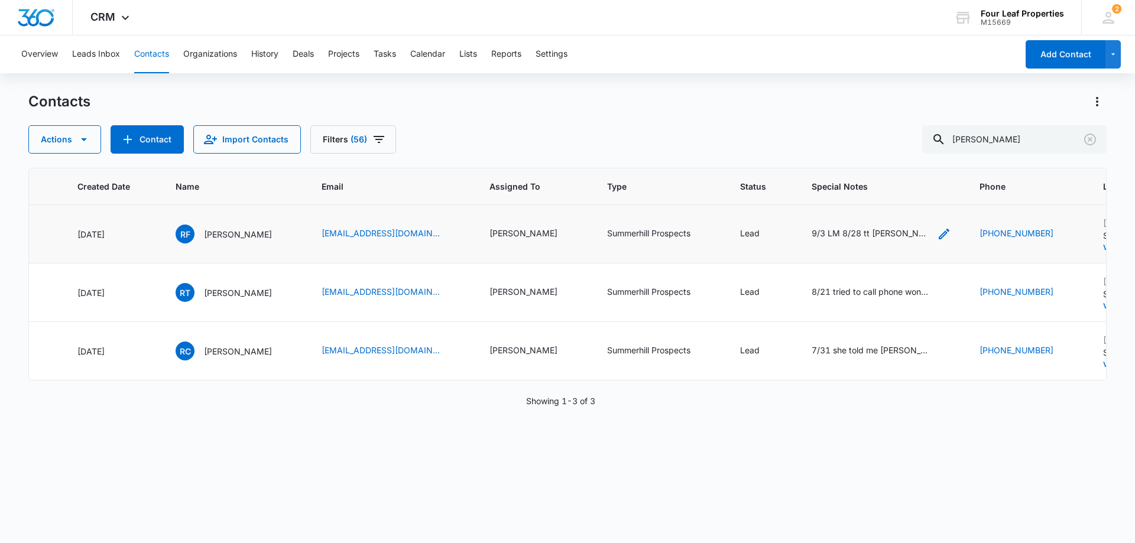
click at [819, 238] on div "9/3 LM 8/28 tt [PERSON_NAME] deal 50k down wants 3 bdrm trying to get her into …" at bounding box center [871, 233] width 118 height 12
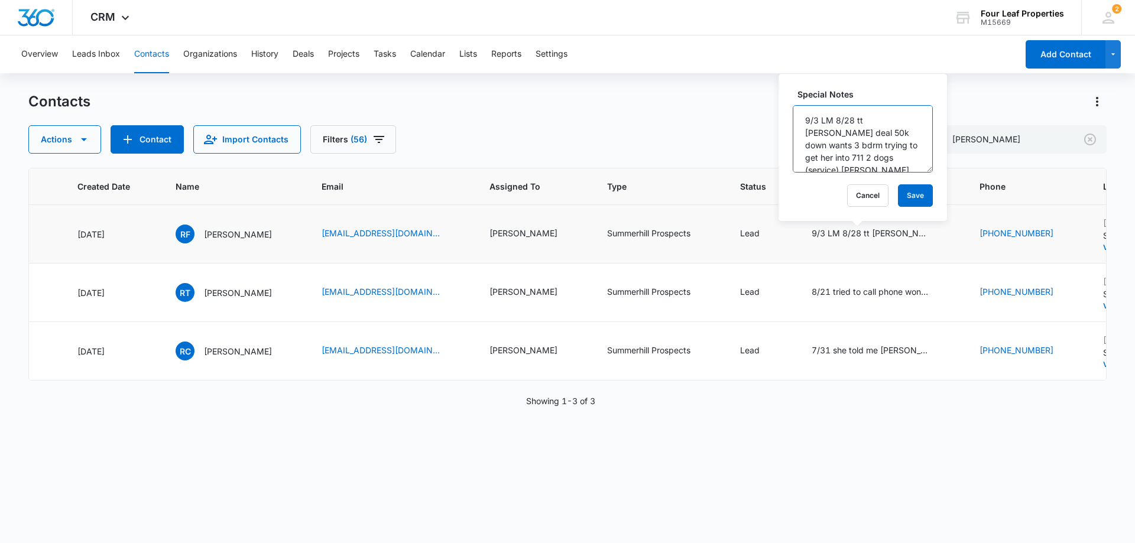
click at [808, 120] on textarea "9/3 LM 8/28 tt [PERSON_NAME] deal 50k down wants 3 bdrm trying to get her into …" at bounding box center [863, 138] width 140 height 67
click at [803, 119] on textarea "9/3 LM 8/28 tt [PERSON_NAME] deal 50k down wants 3 bdrm trying to get her into …" at bounding box center [863, 138] width 140 height 67
type textarea "9/15 LM 9/3 LM 8/28 tt [PERSON_NAME] deal 50k down wants 3 bdrm trying to get h…"
click at [913, 198] on button "Save" at bounding box center [915, 195] width 35 height 22
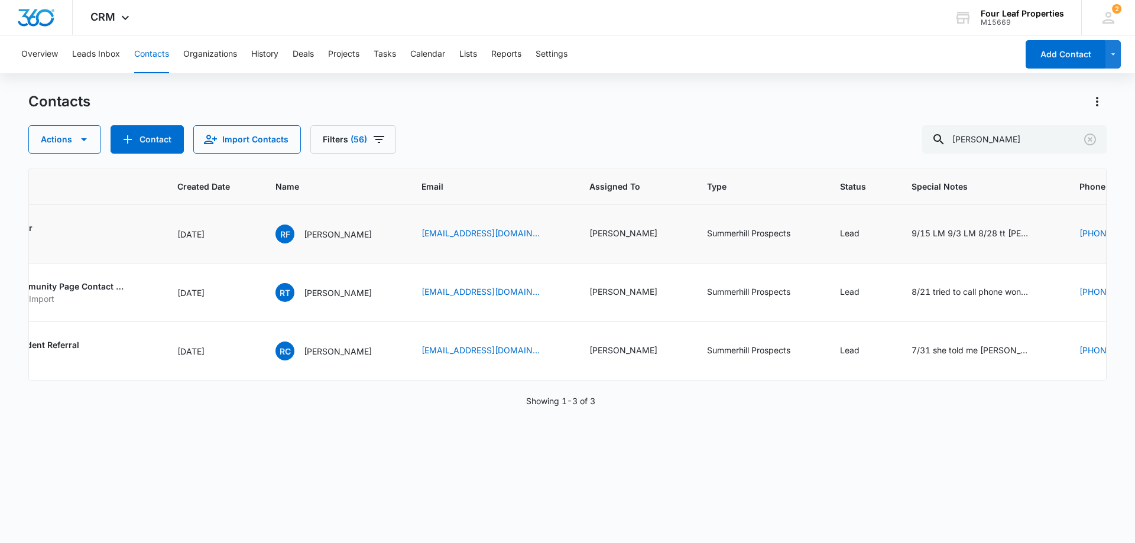
scroll to position [0, 200]
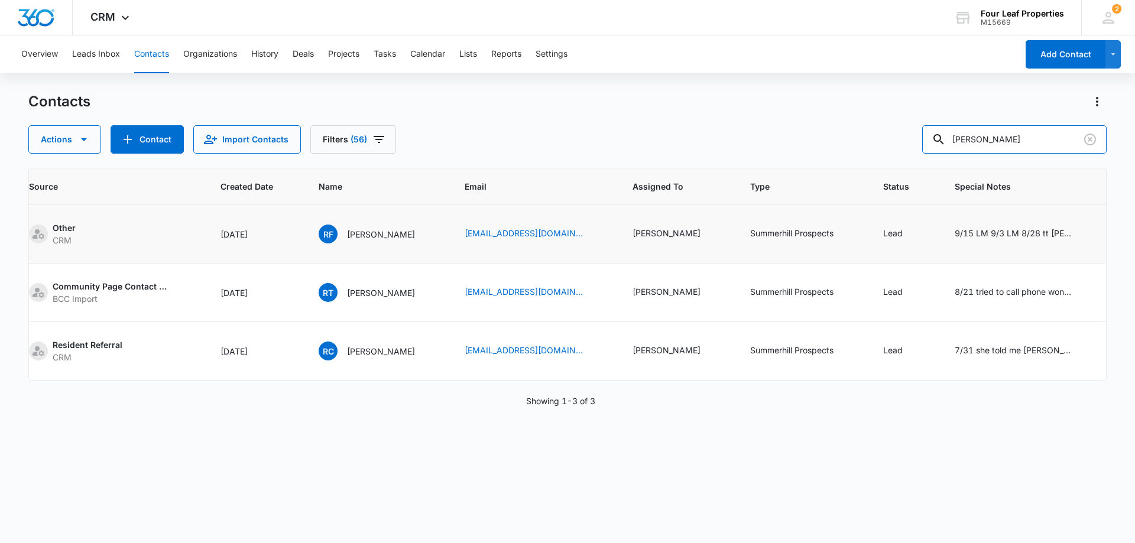
drag, startPoint x: 879, startPoint y: 149, endPoint x: 831, endPoint y: 147, distance: 48.5
click at [828, 147] on div "Actions Contact Import Contacts Filters (56) [PERSON_NAME]" at bounding box center [567, 139] width 1078 height 28
type input "2488476927"
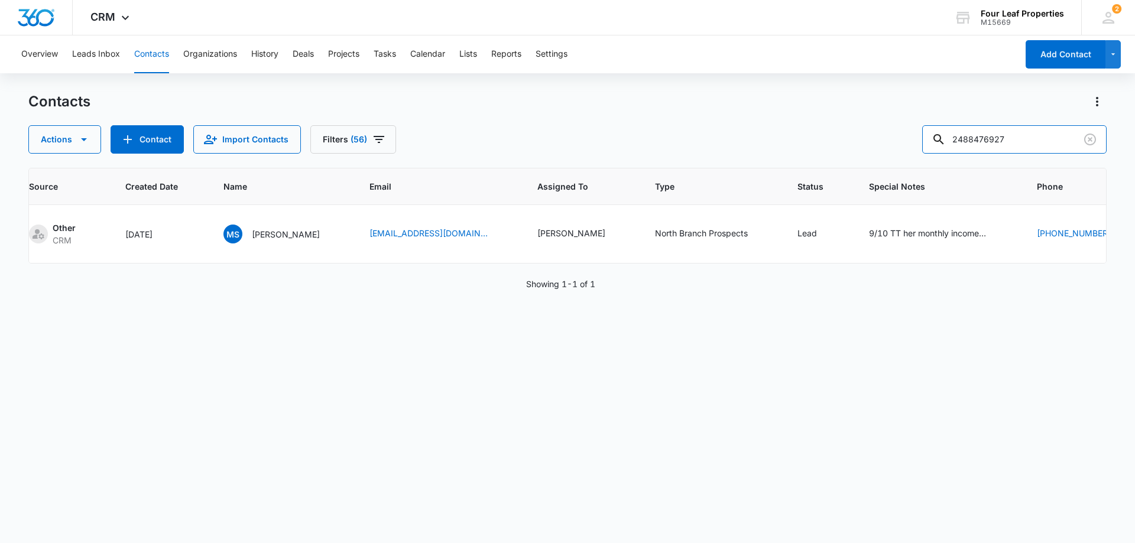
drag, startPoint x: 939, startPoint y: 148, endPoint x: 851, endPoint y: 162, distance: 89.1
click at [851, 154] on div "Contacts Actions Contact Import Contacts Filters [PHONE_NUMBER] ID Color Tag So…" at bounding box center [567, 317] width 1078 height 450
type input "9899415269"
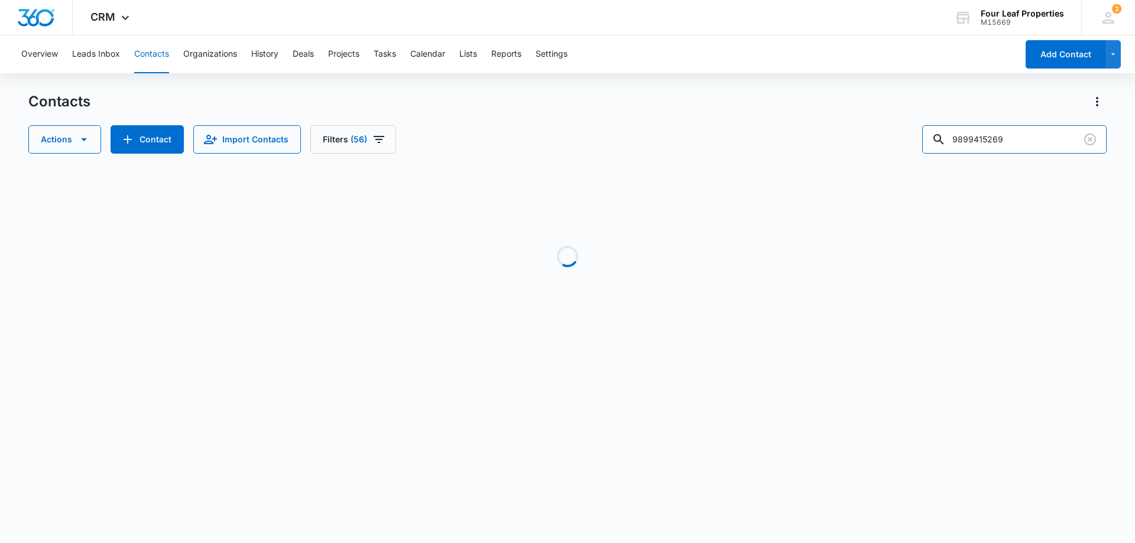
scroll to position [0, 152]
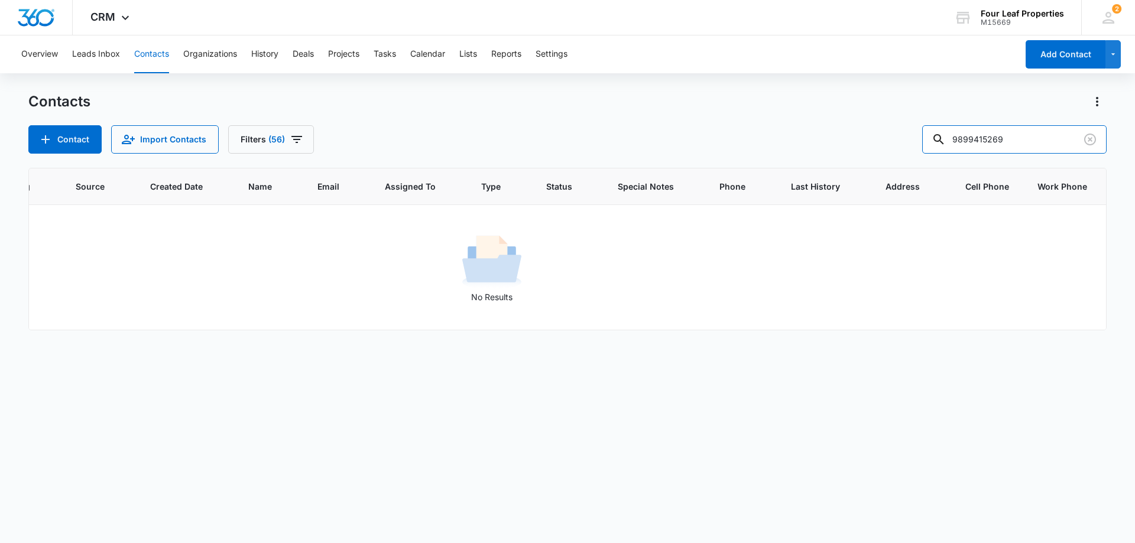
drag, startPoint x: 993, startPoint y: 138, endPoint x: 899, endPoint y: 140, distance: 94.6
click at [899, 139] on div "Contact Import Contacts Filters [PHONE_NUMBER]" at bounding box center [567, 139] width 1078 height 28
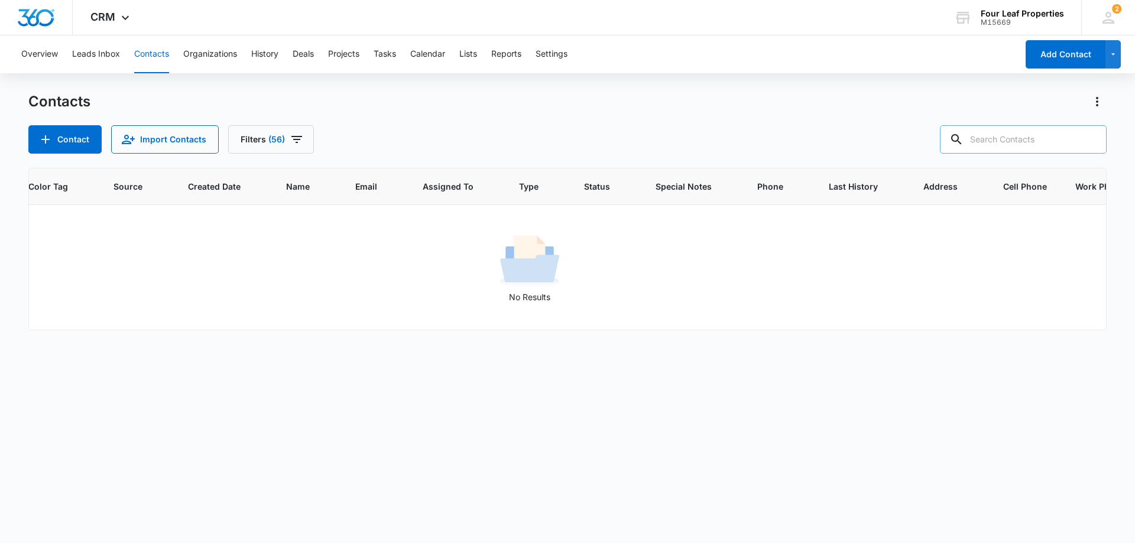
click at [1008, 136] on input "text" at bounding box center [1023, 139] width 167 height 28
drag, startPoint x: 1019, startPoint y: 141, endPoint x: 884, endPoint y: 148, distance: 135.0
click at [879, 145] on div "Contact Import Contacts Filters [PHONE_NUMBER]" at bounding box center [567, 139] width 1078 height 28
type input "[PERSON_NAME]"
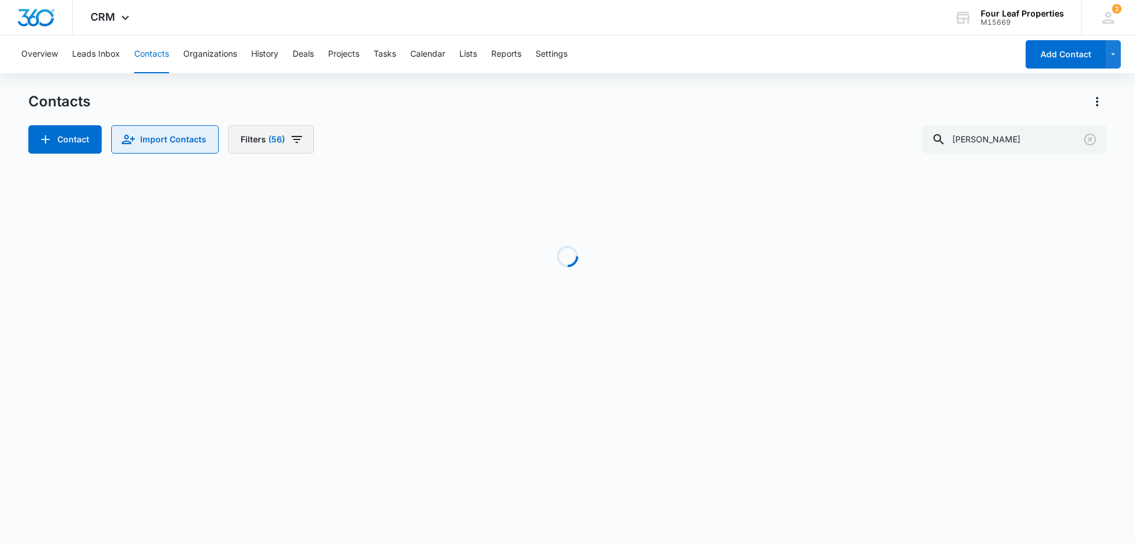
click at [219, 136] on button "Import Contacts" at bounding box center [165, 139] width 108 height 28
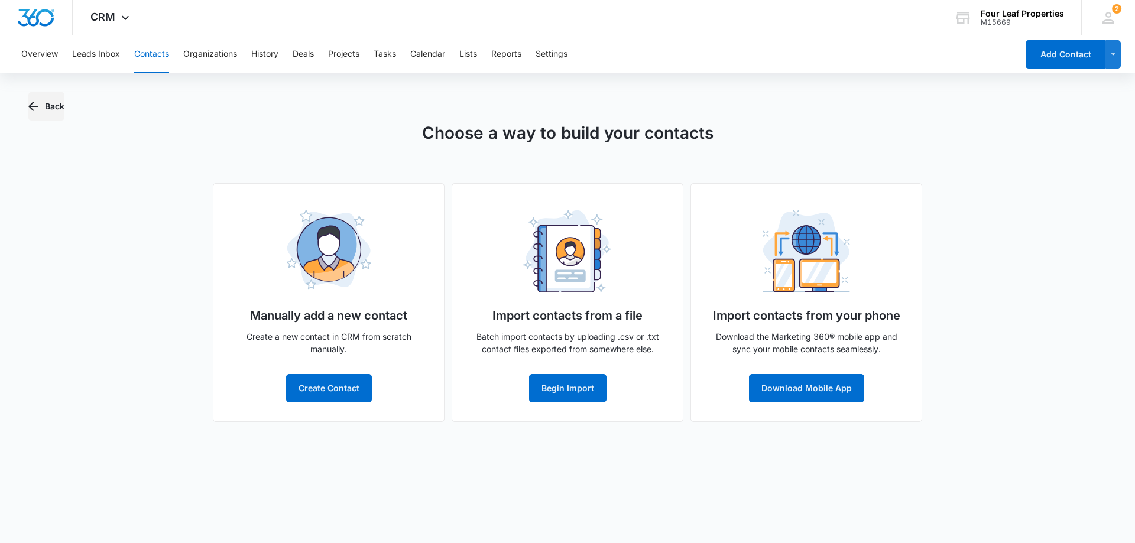
click at [60, 106] on button "Back" at bounding box center [46, 106] width 36 height 28
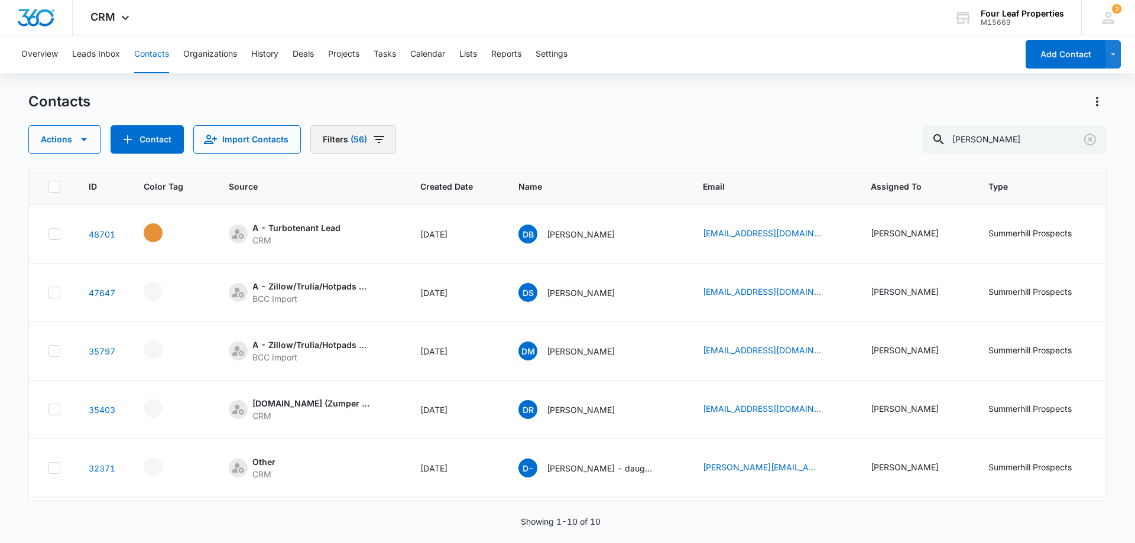
click at [351, 141] on span "(56)" at bounding box center [359, 139] width 17 height 8
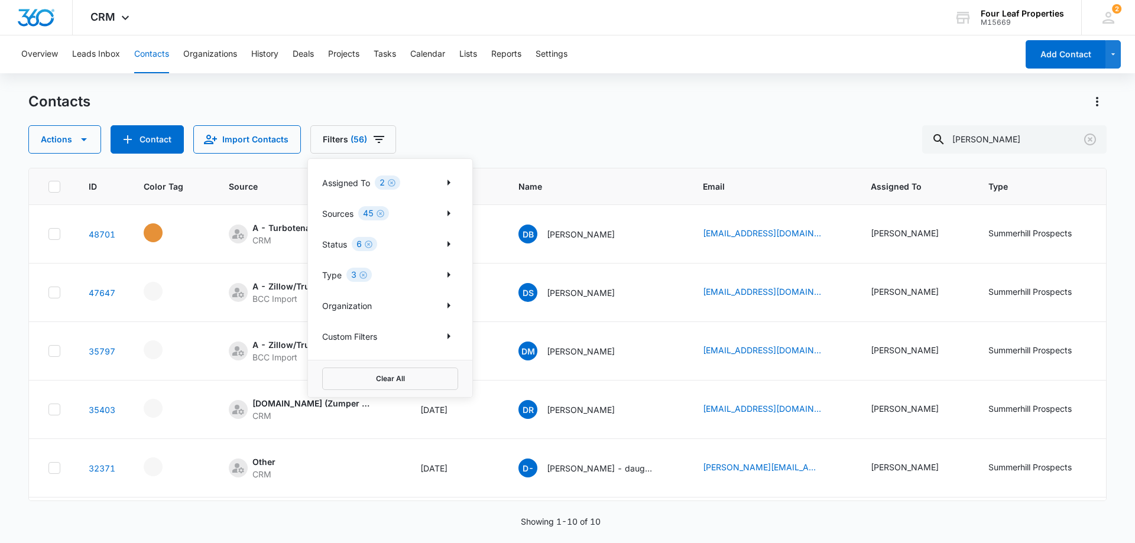
click at [365, 186] on p "Assigned To" at bounding box center [346, 183] width 48 height 12
click at [452, 180] on icon "Show Assigned To filters" at bounding box center [449, 183] width 14 height 14
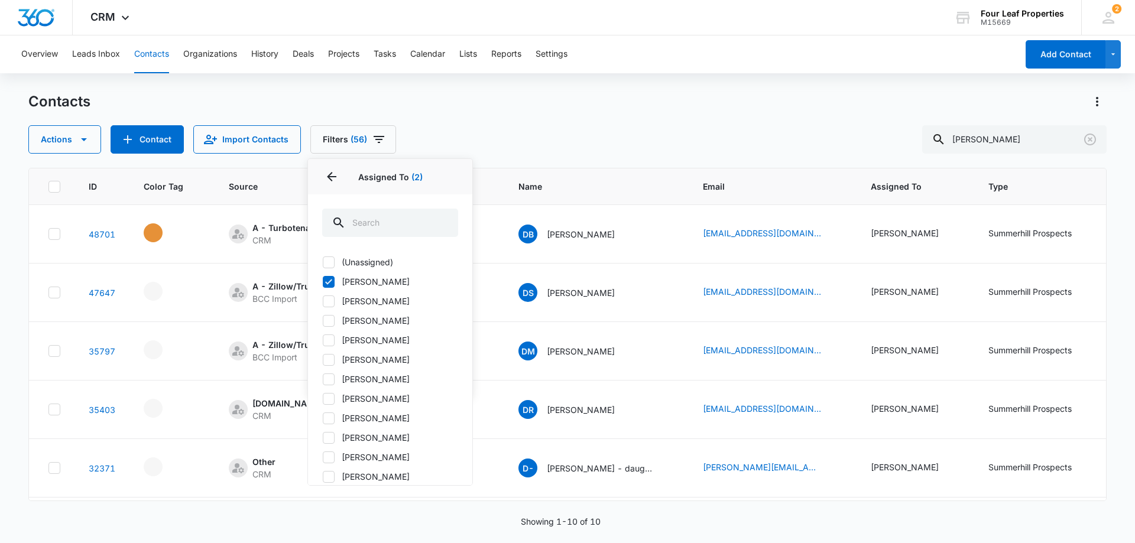
click at [460, 145] on div "Actions Contact Import Contacts Filters (56) Assigned To 2 Assigned To (2) (Una…" at bounding box center [567, 139] width 1078 height 28
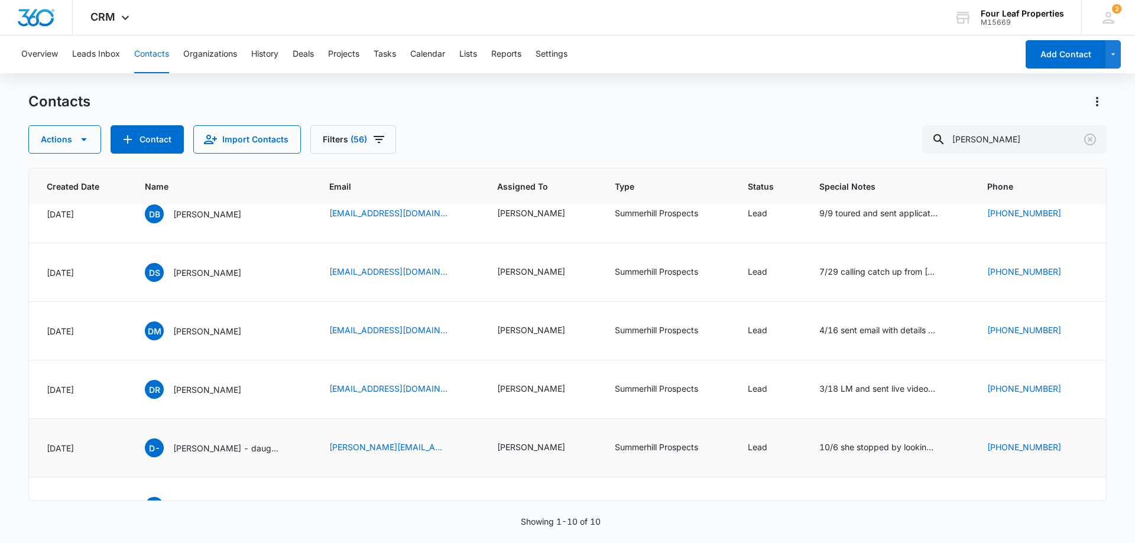
scroll to position [0, 374]
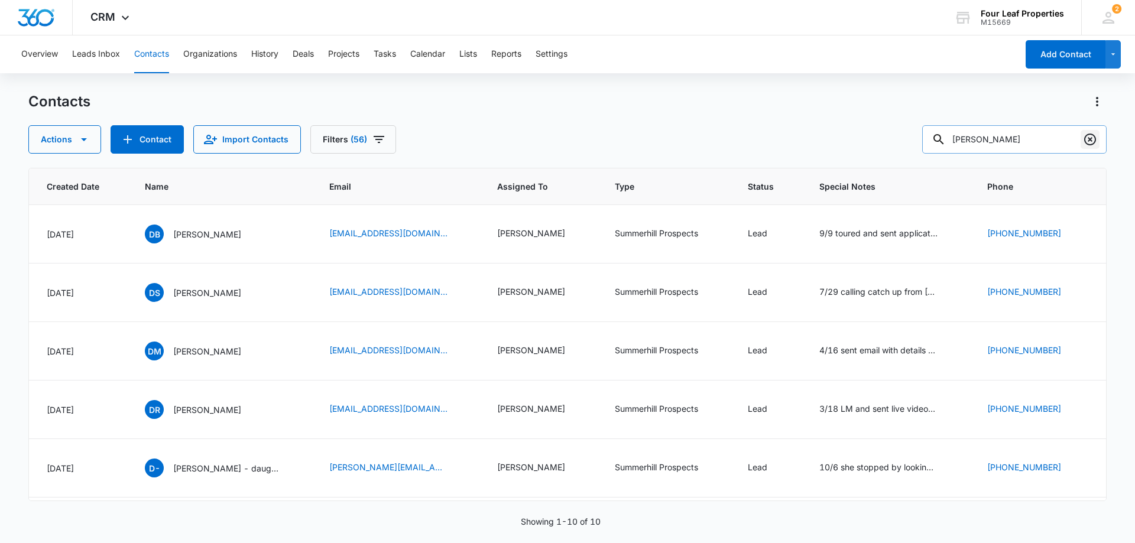
click at [1090, 145] on icon "Clear" at bounding box center [1090, 140] width 12 height 12
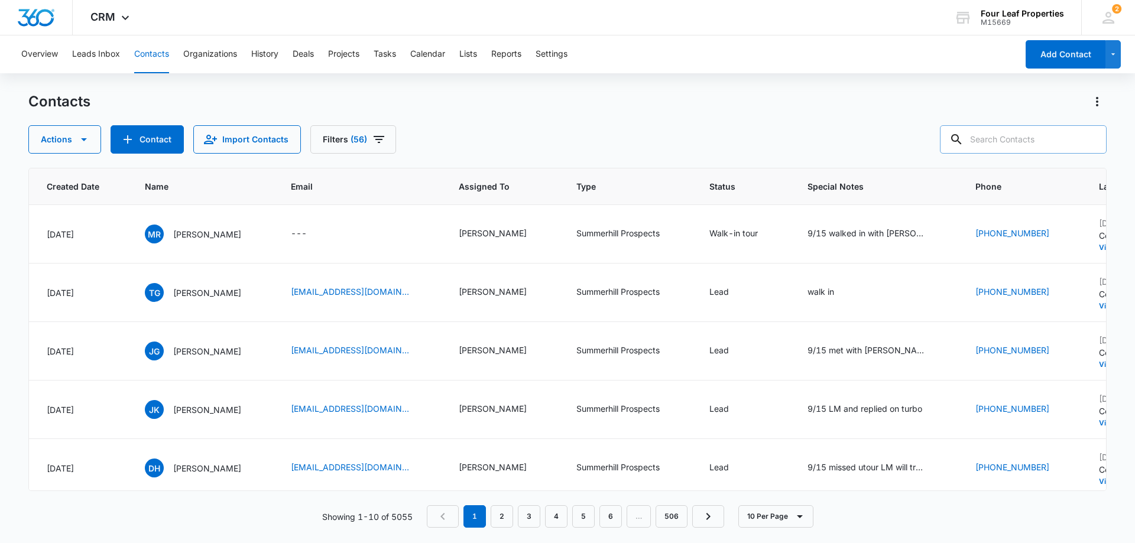
click at [993, 151] on input "text" at bounding box center [1023, 139] width 167 height 28
click at [897, 231] on div "9/15 walked in with [PERSON_NAME] - wanting a flex - don't have any told her to…" at bounding box center [867, 233] width 118 height 12
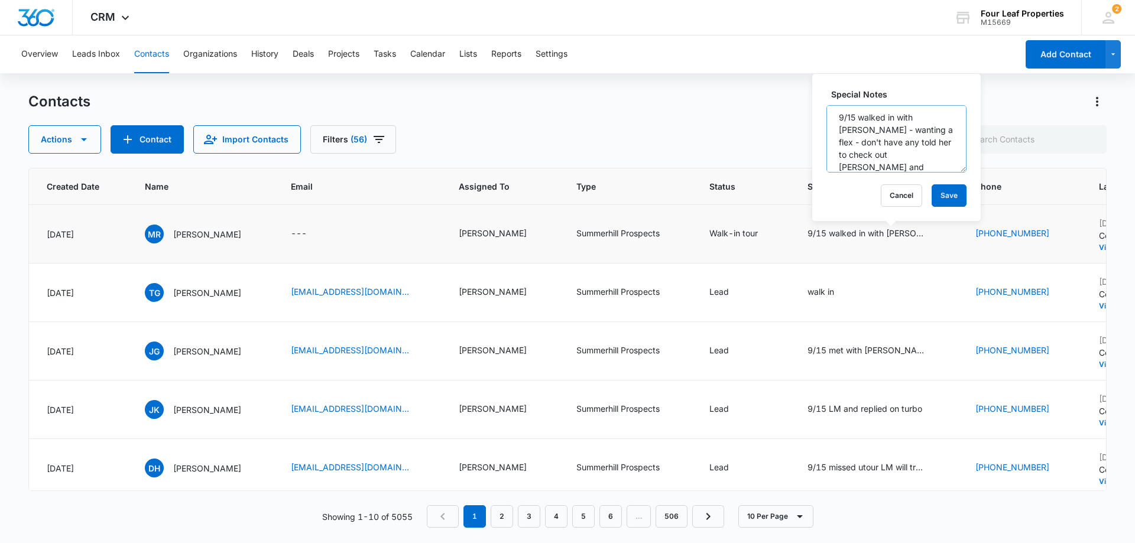
scroll to position [0, 0]
click at [895, 194] on button "Cancel" at bounding box center [901, 195] width 41 height 22
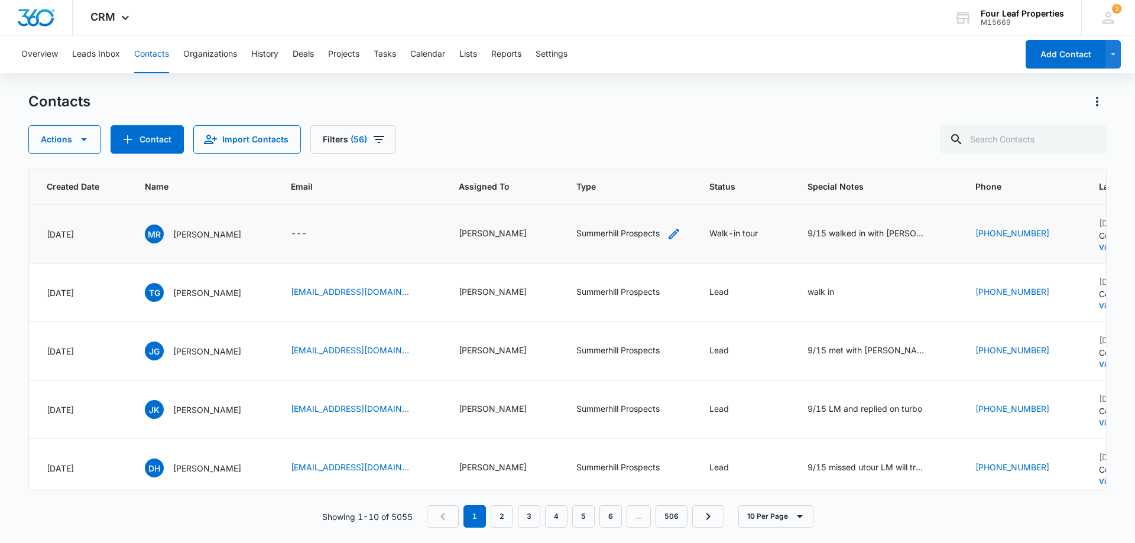
click at [646, 236] on div "Summerhill Prospects" at bounding box center [617, 233] width 83 height 12
click at [748, 130] on div "Actions Contact Import Contacts Filters (56)" at bounding box center [567, 139] width 1078 height 28
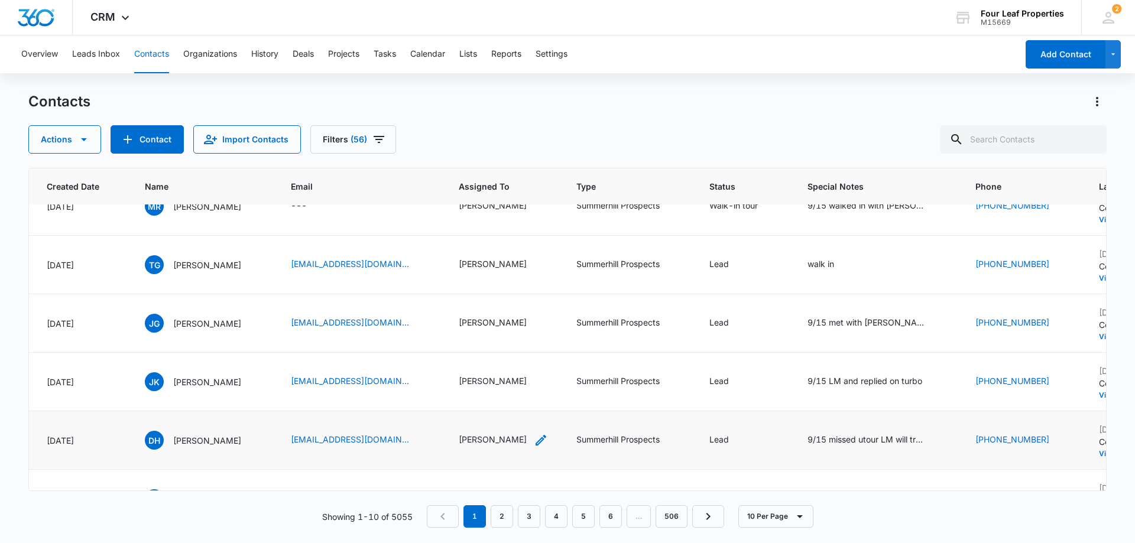
scroll to position [0, 374]
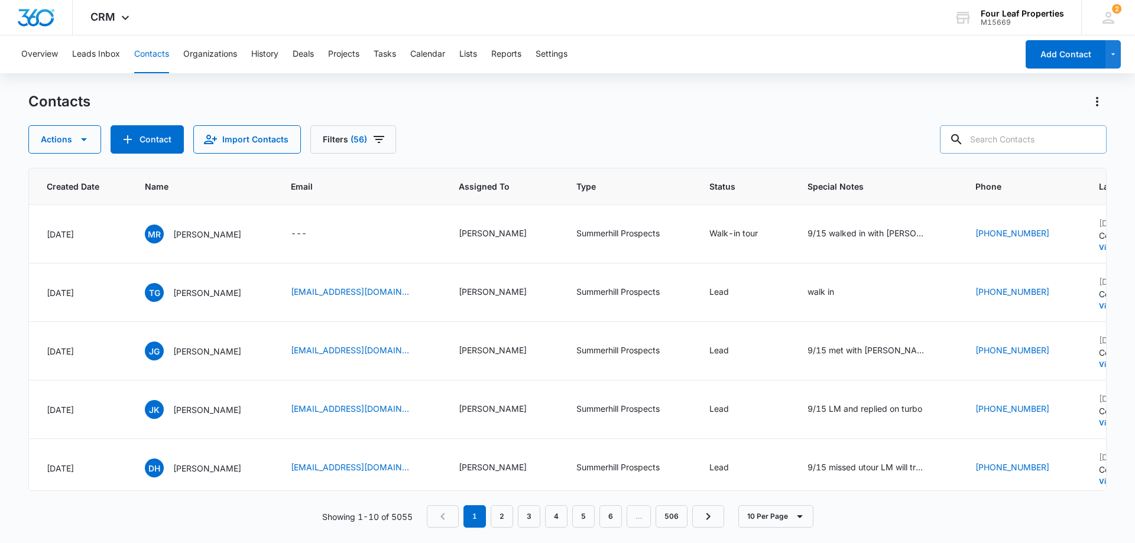
click at [1019, 132] on input "text" at bounding box center [1023, 139] width 167 height 28
type input "t"
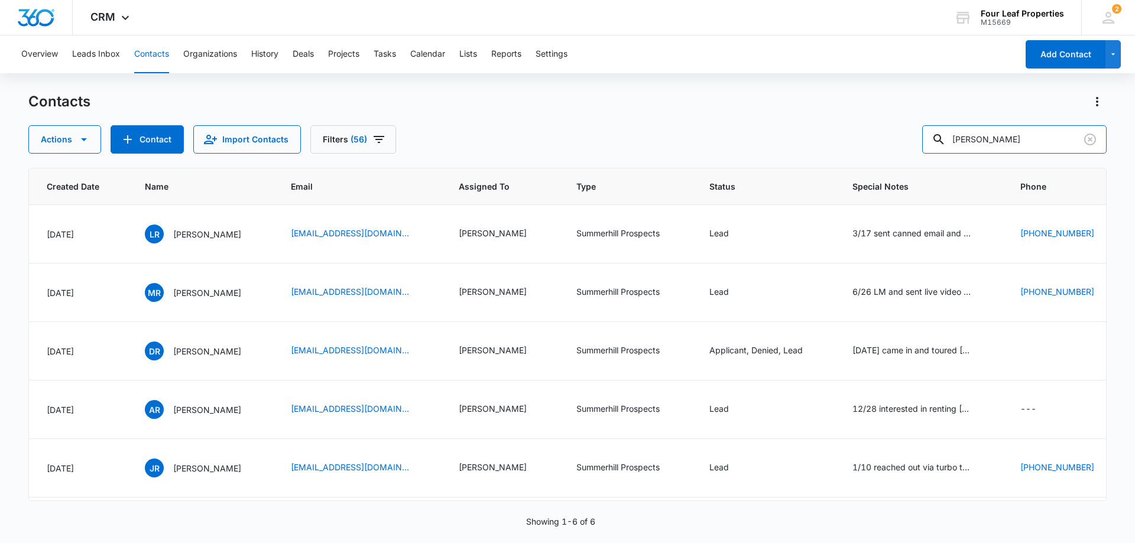
drag, startPoint x: 1000, startPoint y: 140, endPoint x: 668, endPoint y: 192, distance: 336.2
click at [670, 192] on div "Contacts Actions Contact Import Contacts Filters (56) [PERSON_NAME] ID Color Ta…" at bounding box center [567, 317] width 1078 height 450
type input "[PERSON_NAME]"
